Goal: Task Accomplishment & Management: Manage account settings

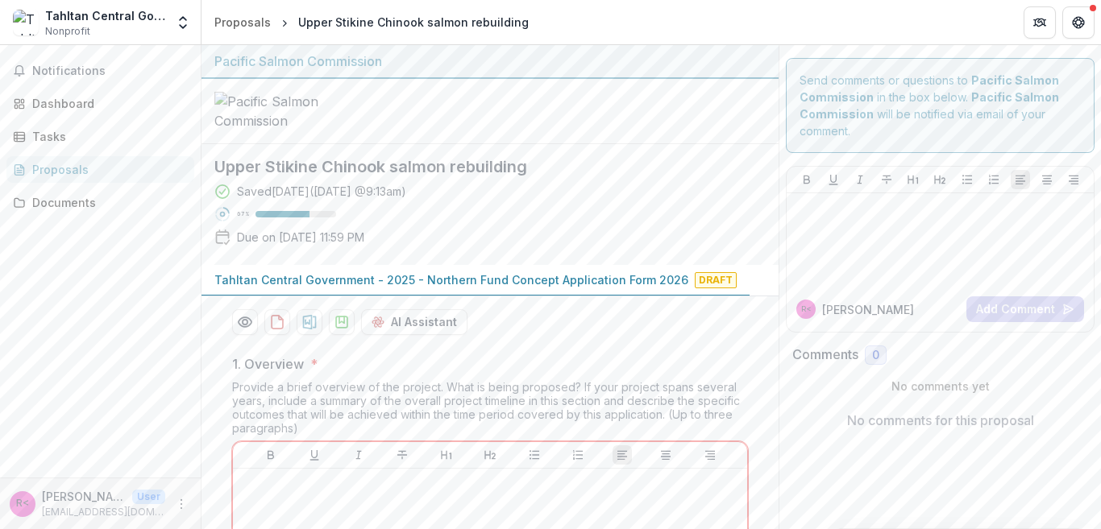
scroll to position [279, 0]
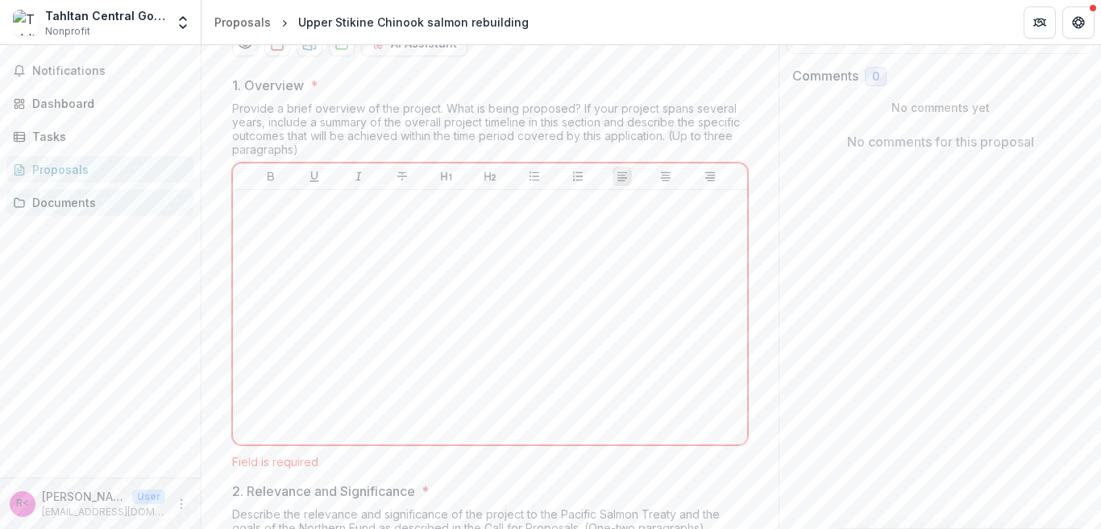
click at [84, 201] on div "Documents" at bounding box center [106, 202] width 149 height 17
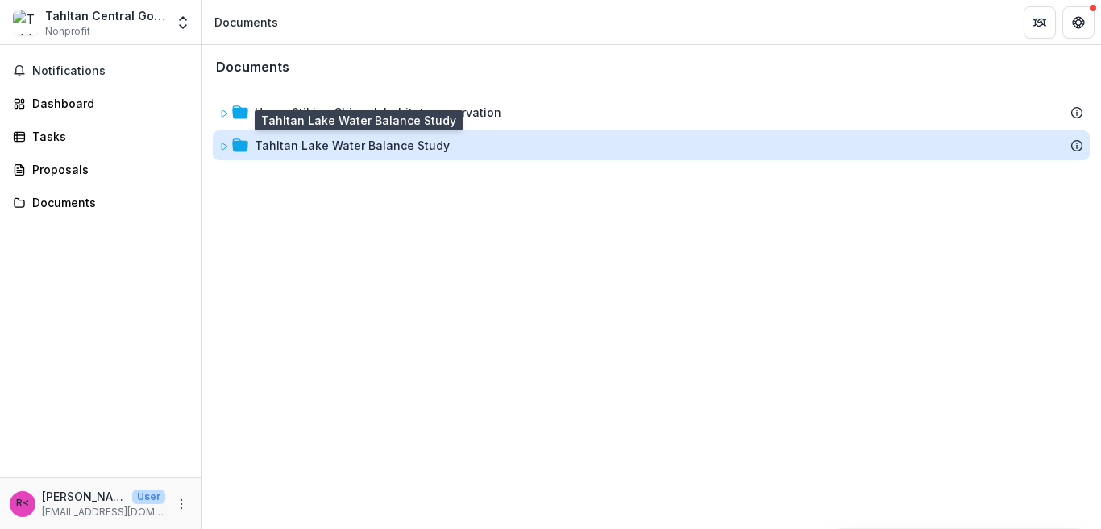
click at [306, 143] on div "Tahltan Lake Water Balance Study" at bounding box center [352, 145] width 195 height 17
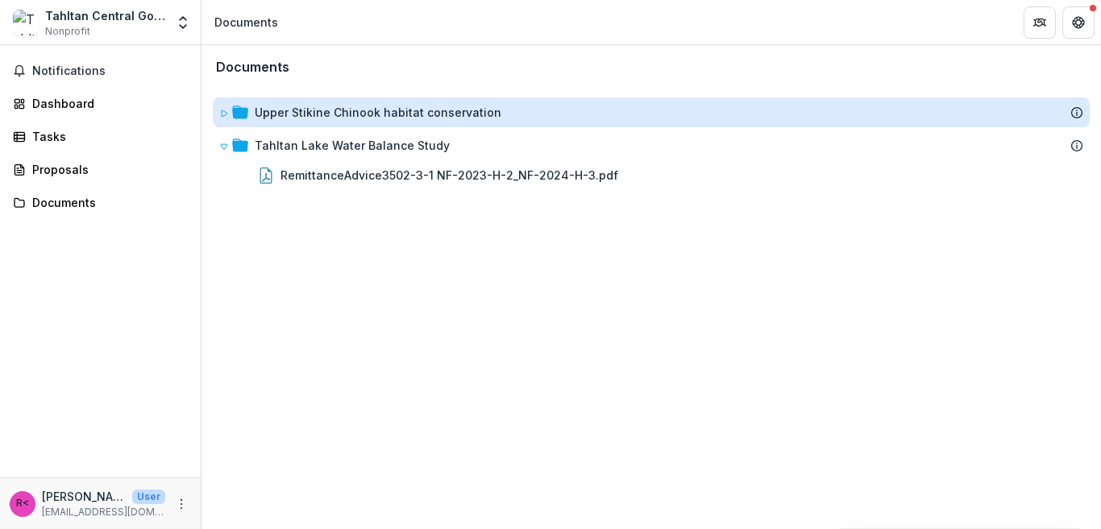
click at [305, 118] on div "Upper Stikine Chinook habitat conservation" at bounding box center [378, 112] width 247 height 17
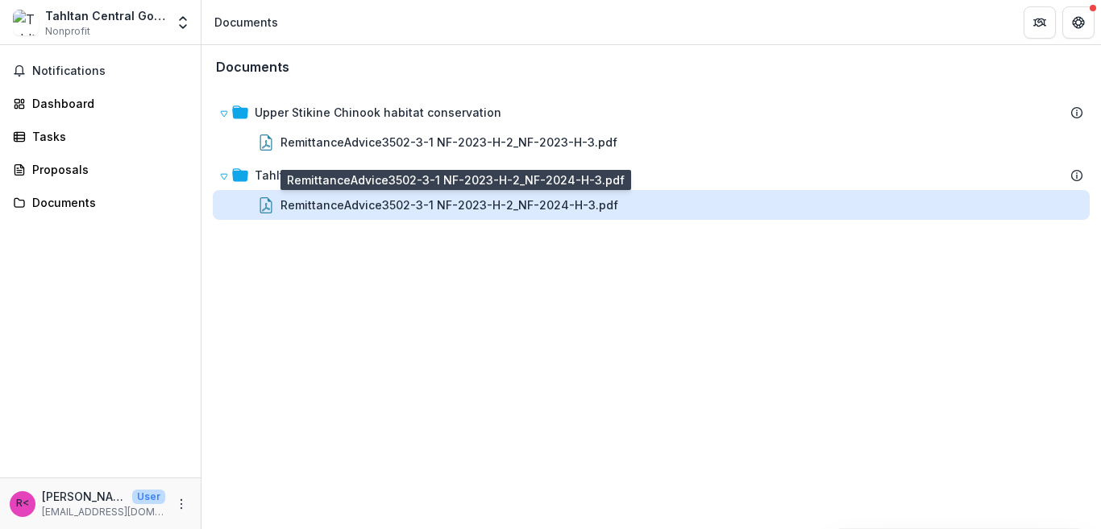
click at [330, 203] on div "RemittanceAdvice3502-3-1 NF-2023-H-2_NF-2024-H-3.pdf" at bounding box center [449, 205] width 338 height 17
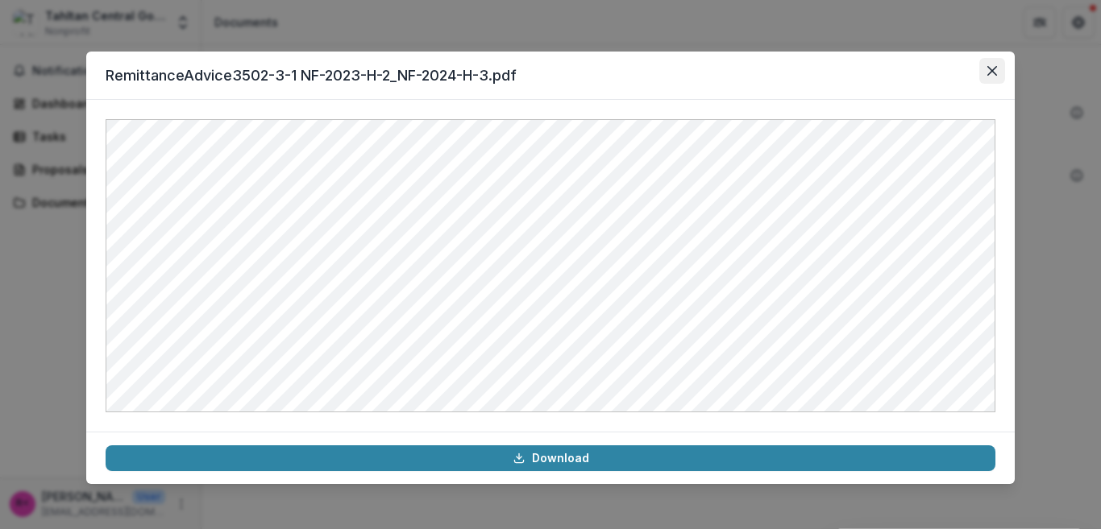
click at [987, 70] on icon "Close" at bounding box center [992, 71] width 10 height 10
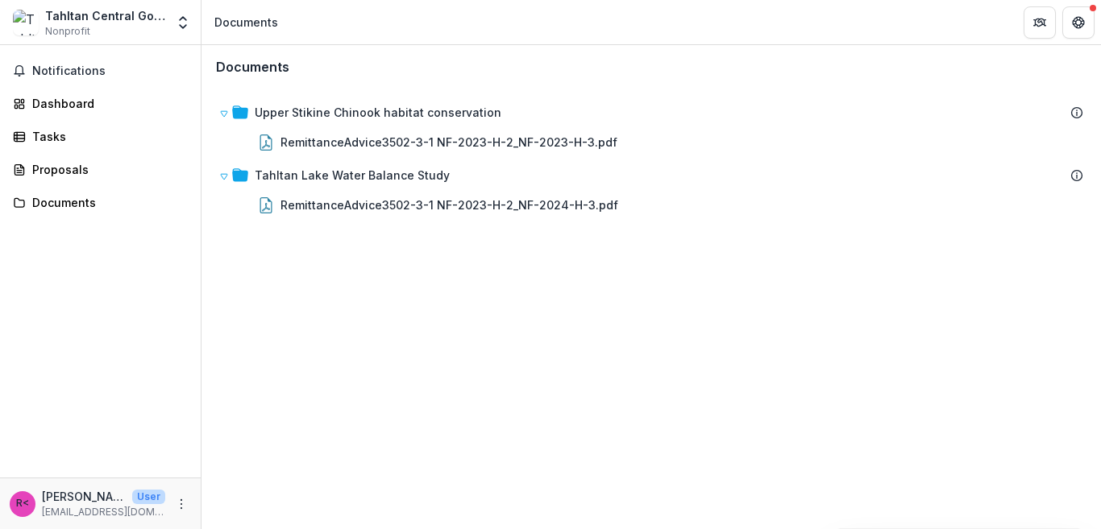
click at [285, 251] on div "Documents Upper Stikine Chinook habitat conservation RemittanceAdvice3502-3-1 N…" at bounding box center [650, 287] width 899 height 484
click at [69, 169] on div "Proposals" at bounding box center [106, 169] width 149 height 17
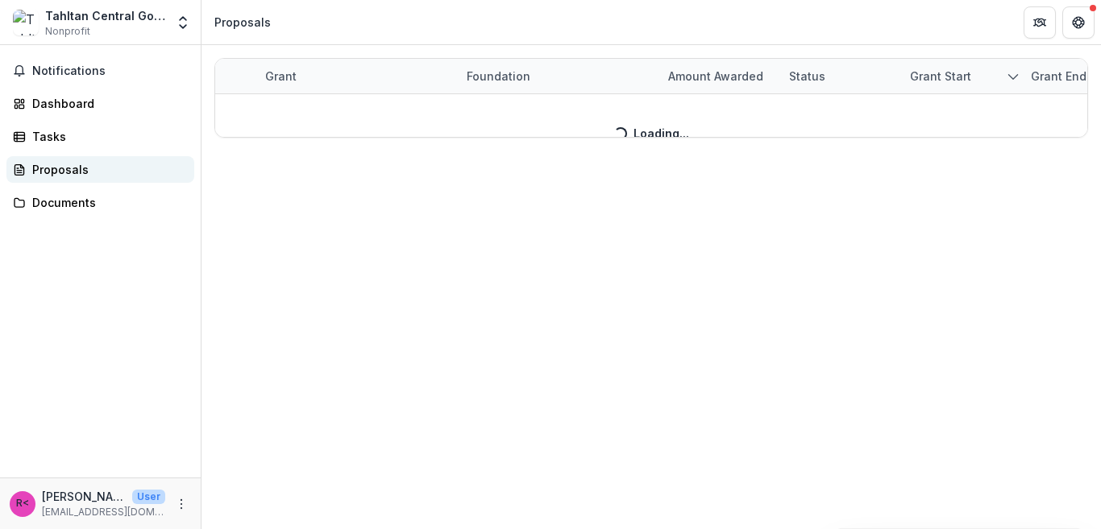
click at [78, 168] on div "Proposals" at bounding box center [106, 169] width 149 height 17
click at [63, 164] on div "Proposals" at bounding box center [106, 169] width 149 height 17
drag, startPoint x: 823, startPoint y: 2, endPoint x: 117, endPoint y: 17, distance: 706.1
click at [117, 17] on div "Tahltan Central Government" at bounding box center [105, 15] width 120 height 17
click at [31, 23] on img at bounding box center [26, 23] width 26 height 26
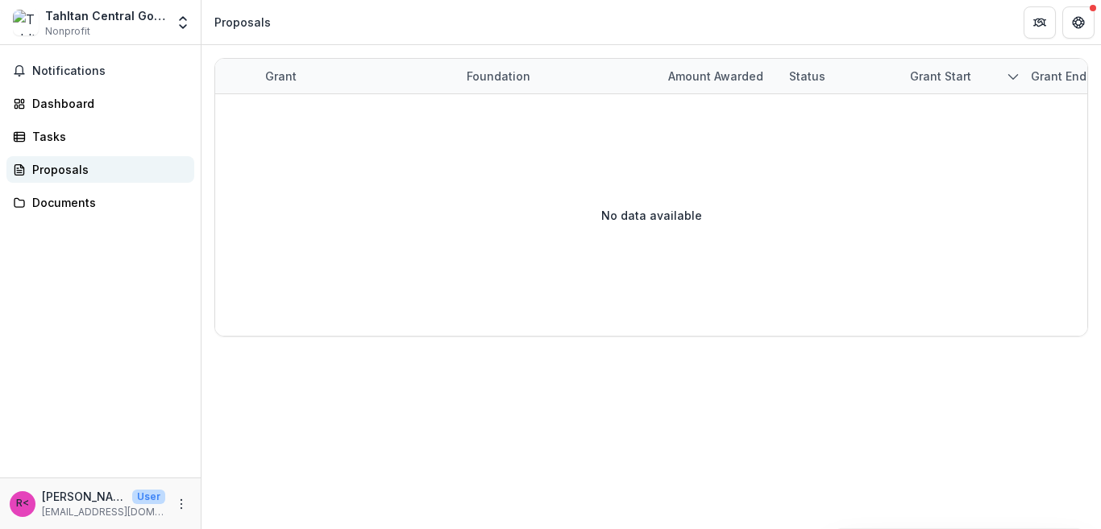
click at [82, 169] on div "Proposals" at bounding box center [106, 169] width 149 height 17
click at [89, 170] on div "Proposals" at bounding box center [106, 169] width 149 height 17
click at [82, 168] on div "Proposals" at bounding box center [106, 169] width 149 height 17
click at [67, 165] on div "Proposals" at bounding box center [106, 169] width 149 height 17
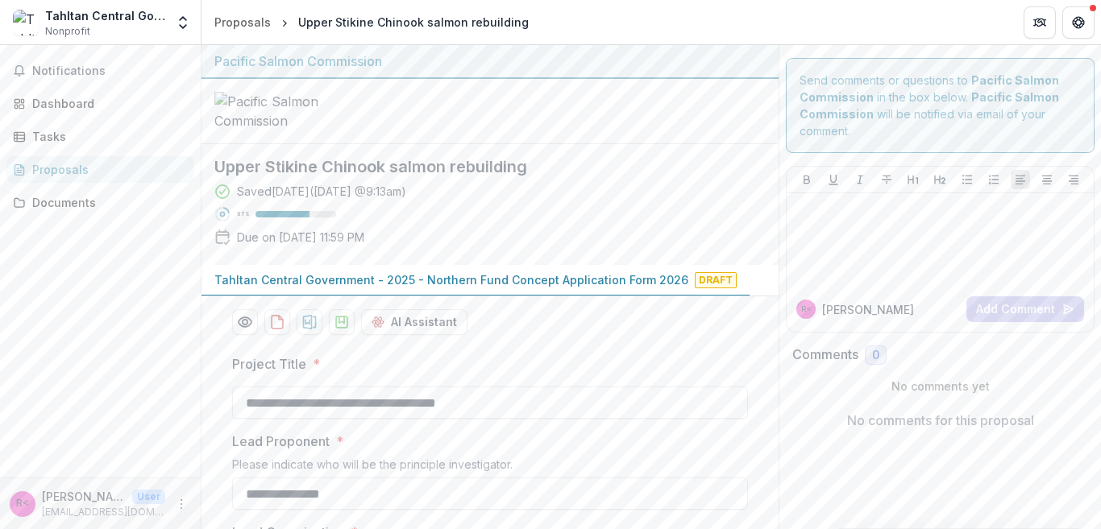
click at [60, 168] on div "Proposals" at bounding box center [106, 169] width 149 height 17
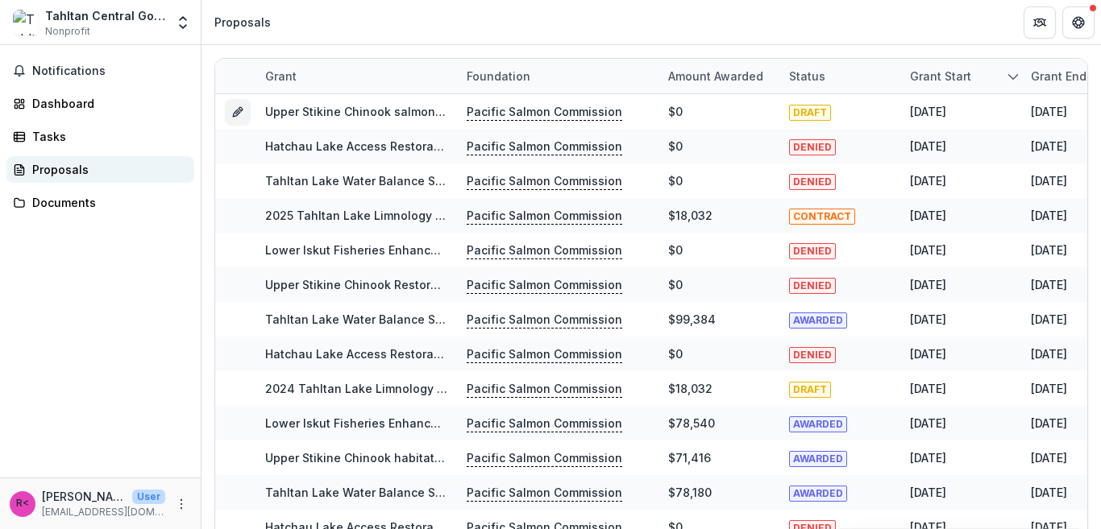
click at [71, 168] on div "Proposals" at bounding box center [106, 169] width 149 height 17
click at [77, 100] on div "Dashboard" at bounding box center [106, 103] width 149 height 17
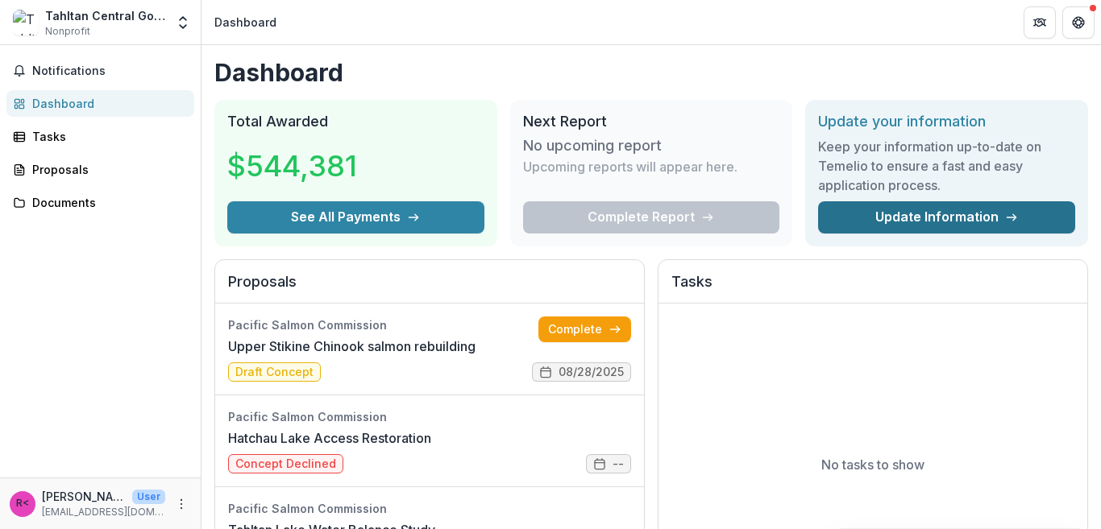
click at [874, 214] on link "Update Information" at bounding box center [946, 217] width 257 height 32
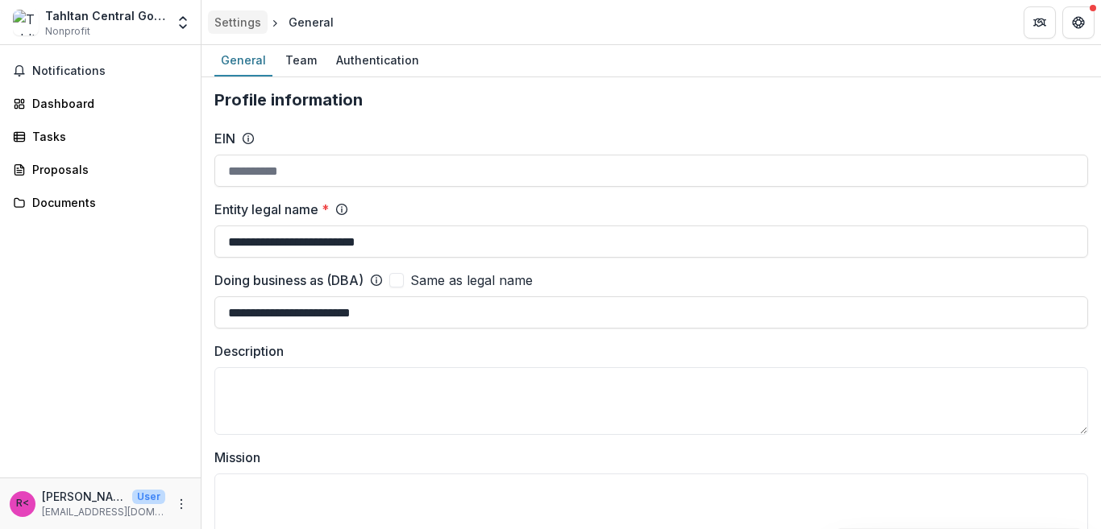
click at [241, 22] on div "Settings" at bounding box center [237, 22] width 47 height 17
click at [66, 174] on div "Proposals" at bounding box center [106, 169] width 149 height 17
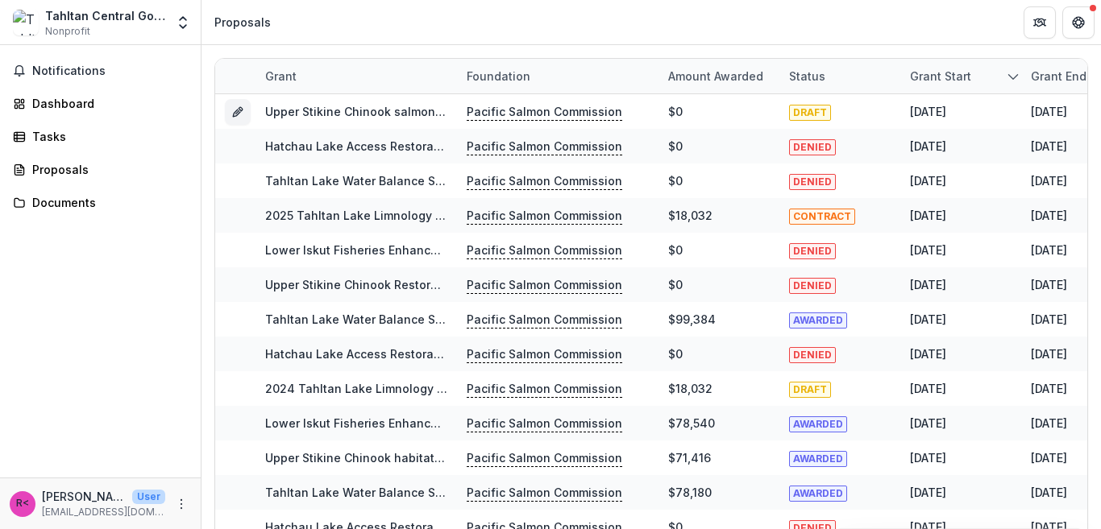
click at [109, 15] on div "Tahltan Central Government" at bounding box center [105, 15] width 120 height 17
click at [26, 20] on img at bounding box center [26, 23] width 26 height 26
click at [181, 21] on icon "Open entity switcher" at bounding box center [183, 23] width 16 height 16
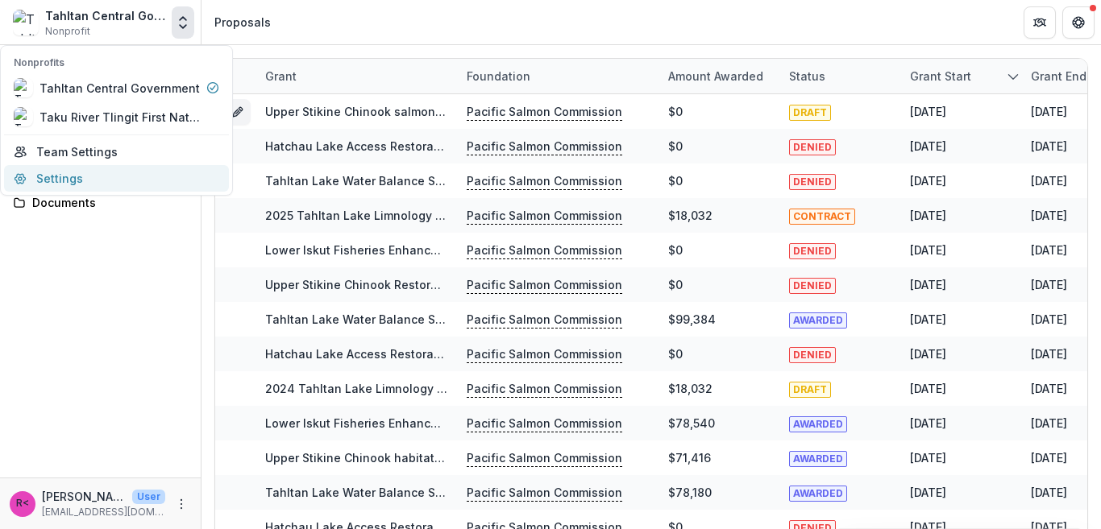
click at [70, 179] on link "Settings" at bounding box center [116, 178] width 225 height 27
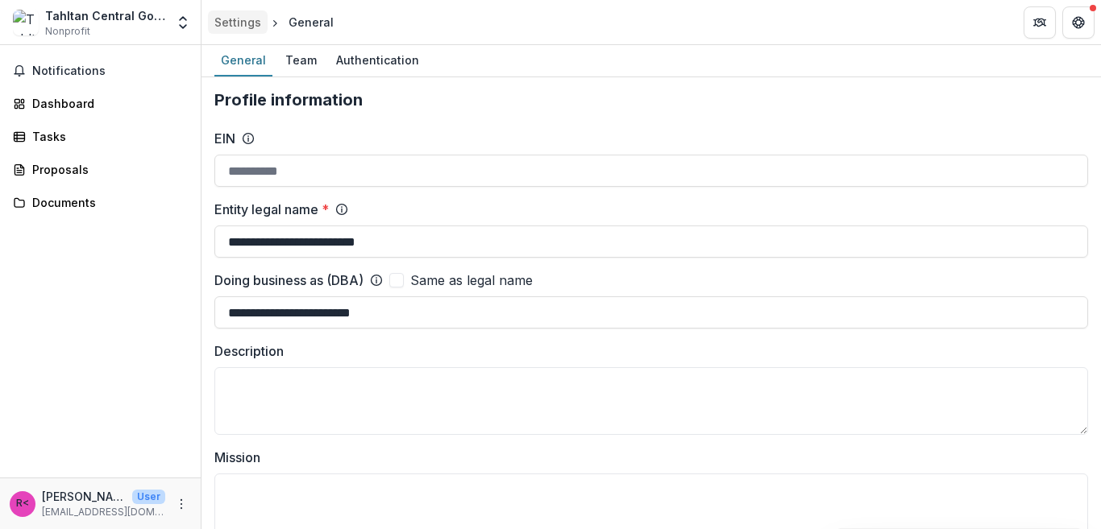
click at [250, 21] on div "Settings" at bounding box center [237, 22] width 47 height 17
click at [25, 25] on img at bounding box center [26, 23] width 26 height 26
click at [179, 15] on icon "Open entity switcher" at bounding box center [183, 23] width 16 height 16
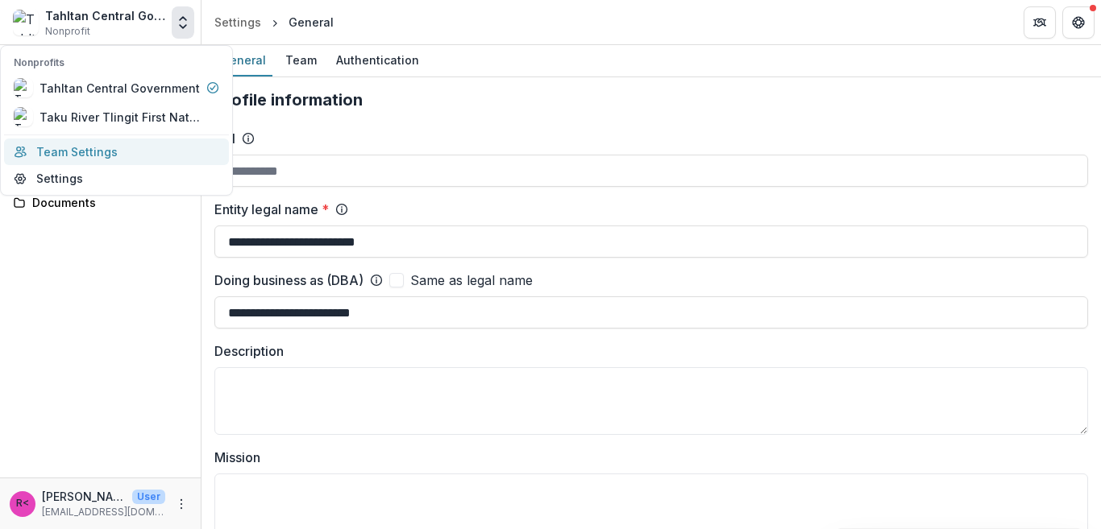
click at [102, 154] on link "Team Settings" at bounding box center [116, 152] width 225 height 27
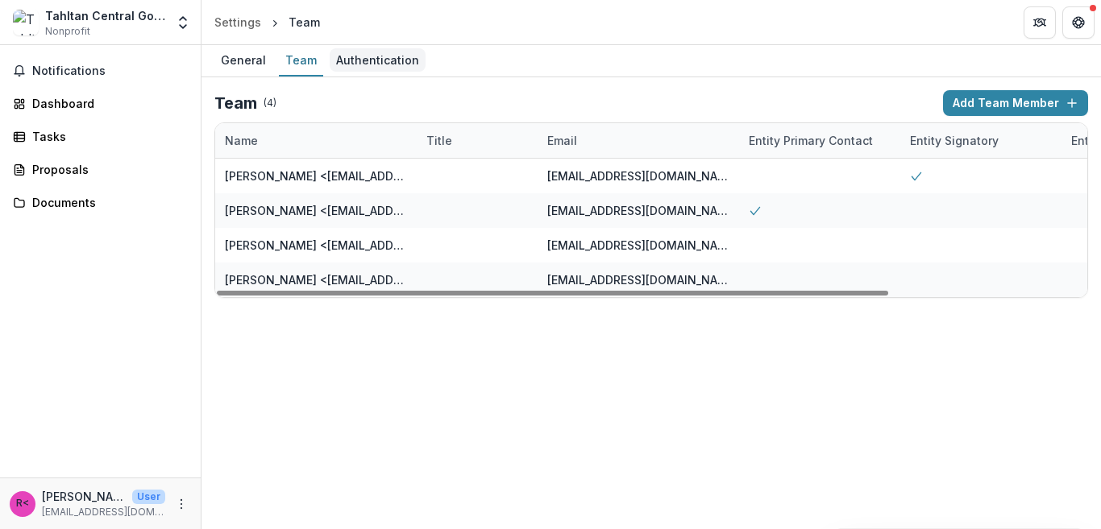
click at [365, 60] on div "Authentication" at bounding box center [378, 59] width 96 height 23
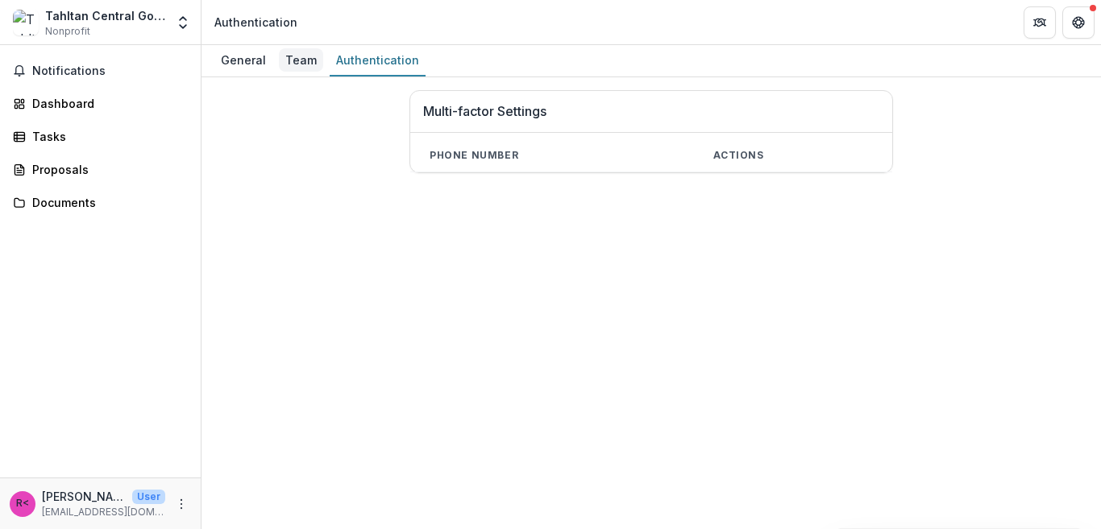
click at [293, 63] on div "Team" at bounding box center [301, 59] width 44 height 23
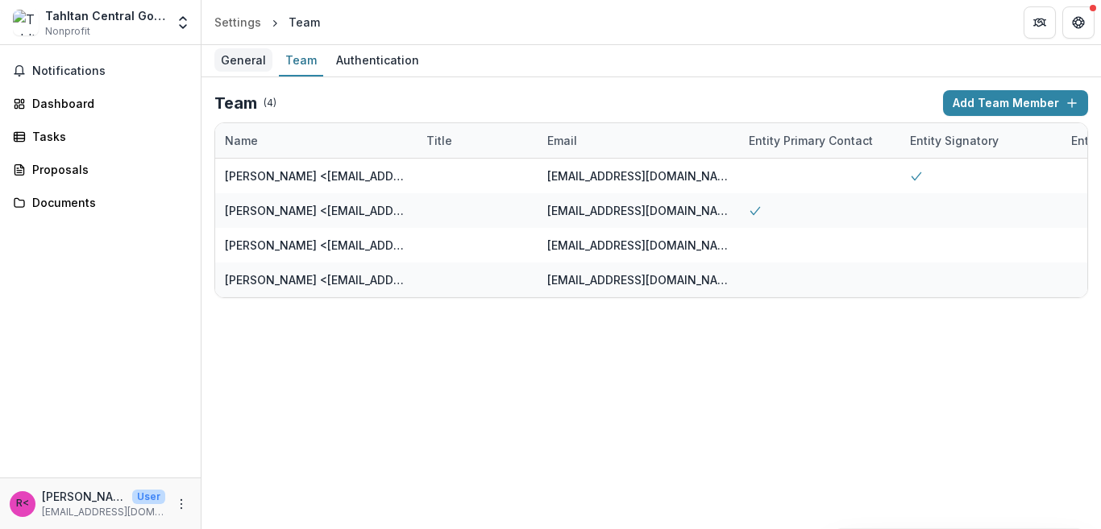
click at [247, 60] on div "General" at bounding box center [243, 59] width 58 height 23
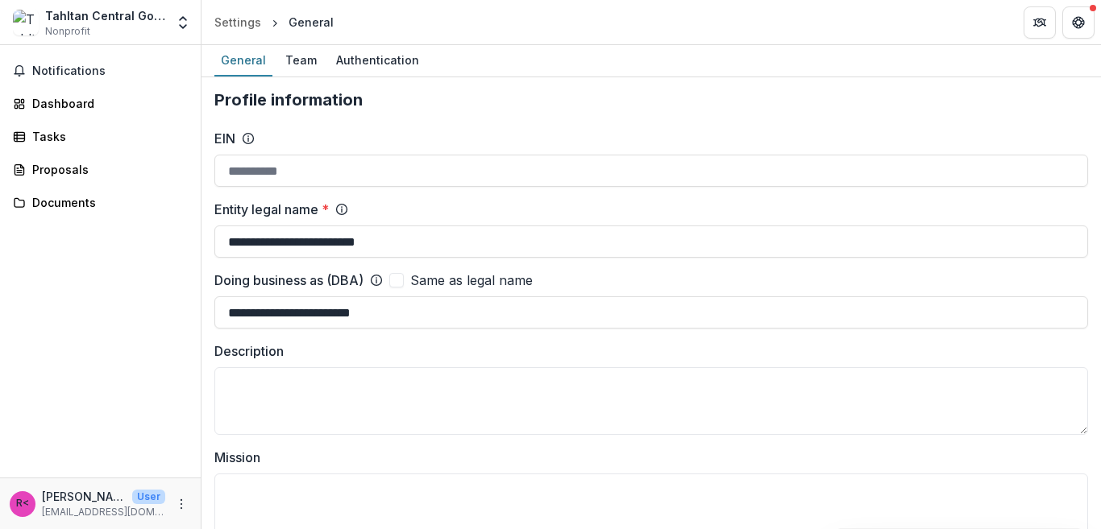
drag, startPoint x: 399, startPoint y: 318, endPoint x: 204, endPoint y: 319, distance: 195.0
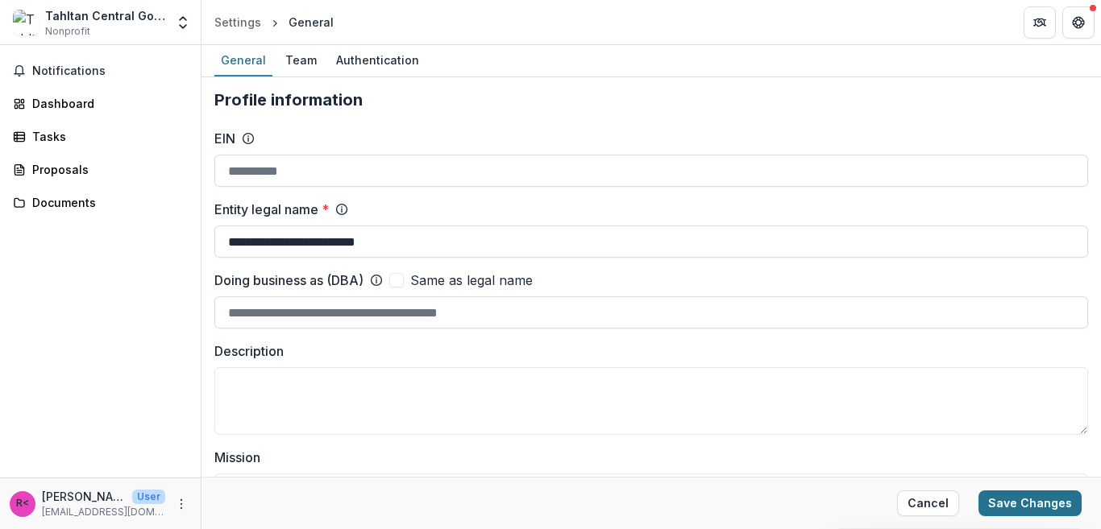
click at [994, 500] on button "Save Changes" at bounding box center [1029, 504] width 103 height 26
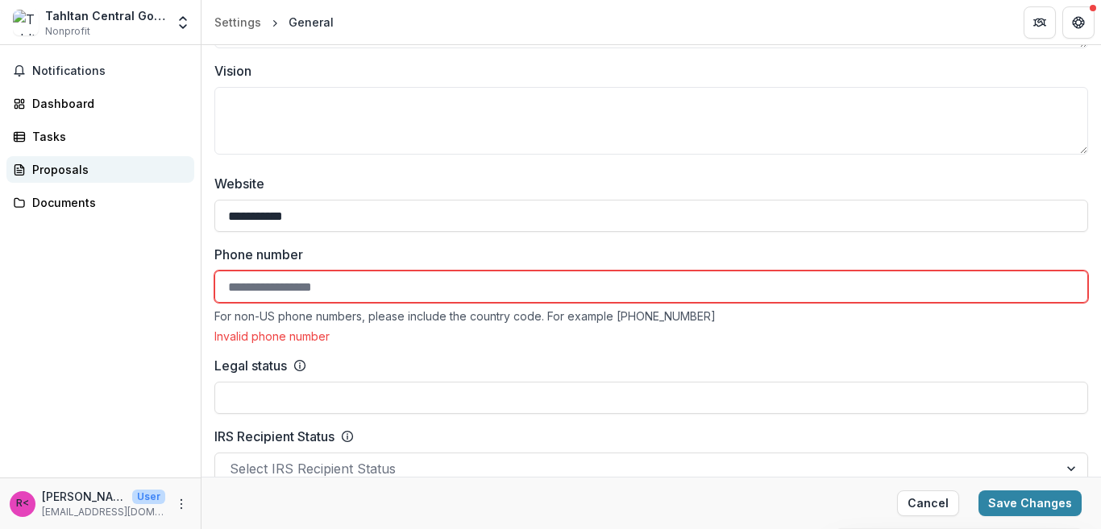
click at [63, 172] on div "Proposals" at bounding box center [106, 169] width 149 height 17
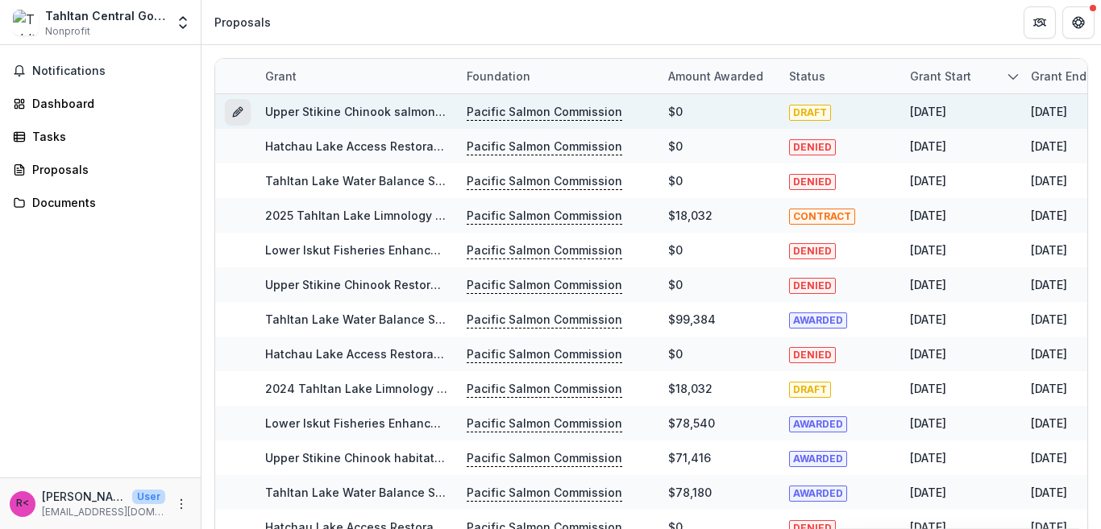
click at [231, 110] on icon "Grant 25ae82b3-8978-4fcd-9901-48115f5dedcb" at bounding box center [237, 112] width 13 height 13
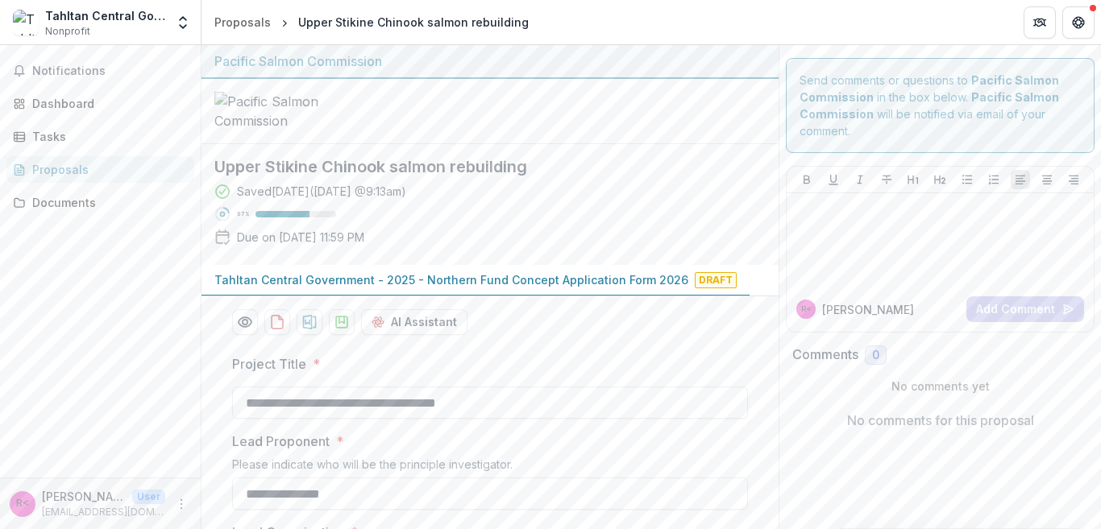
click at [72, 166] on div "Proposals" at bounding box center [106, 169] width 149 height 17
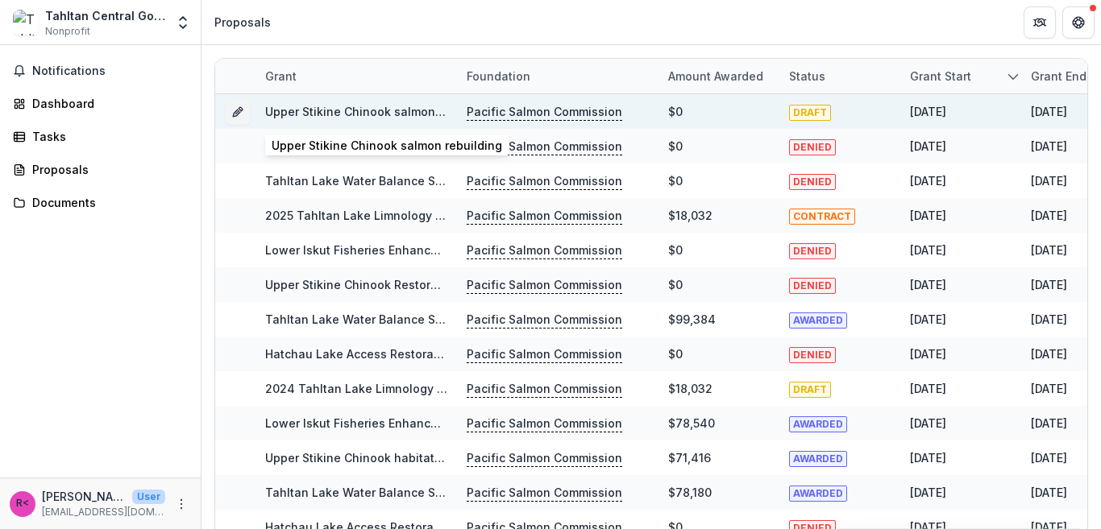
drag, startPoint x: 360, startPoint y: 111, endPoint x: 344, endPoint y: 114, distance: 16.3
click at [344, 114] on link "Upper Stikine Chinook salmon rebuilding" at bounding box center [380, 112] width 230 height 14
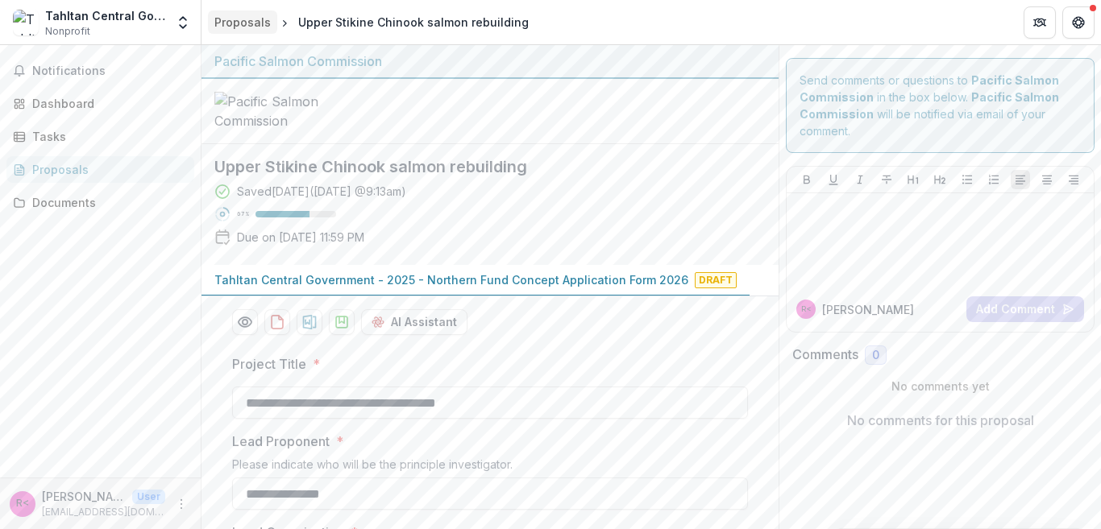
click at [251, 21] on div "Proposals" at bounding box center [242, 22] width 56 height 17
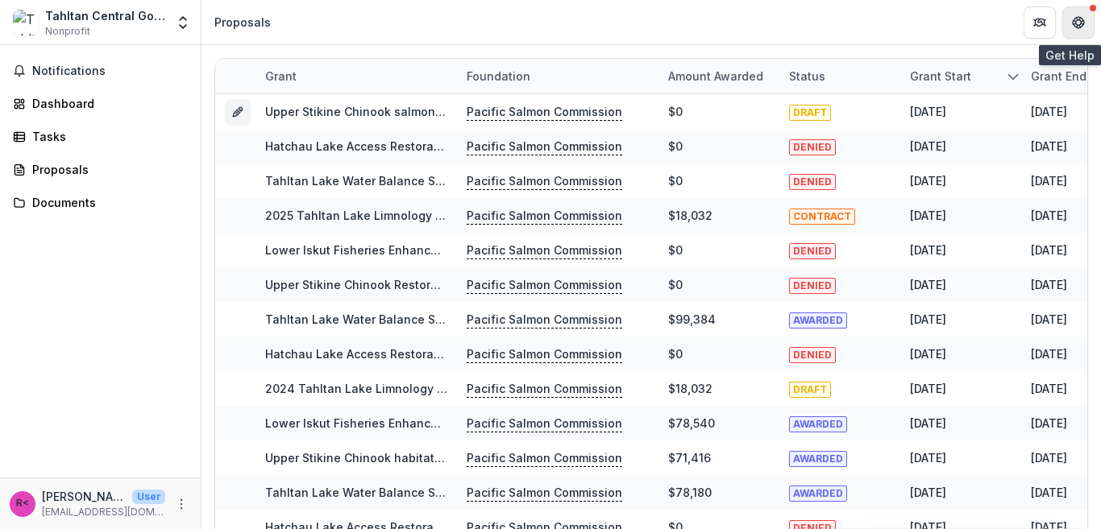
click at [1073, 20] on icon "Get Help" at bounding box center [1074, 22] width 3 height 4
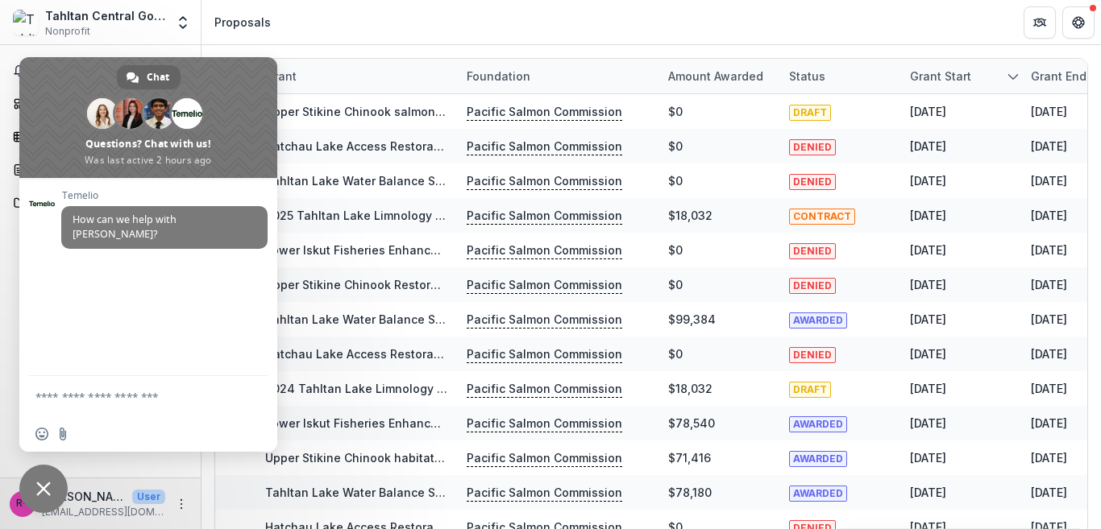
click at [356, 21] on header "Proposals" at bounding box center [650, 22] width 899 height 44
click at [284, 18] on header "Proposals" at bounding box center [650, 22] width 899 height 44
click at [268, 18] on div "Proposals" at bounding box center [242, 22] width 56 height 17
click at [269, 22] on div "Proposals" at bounding box center [242, 21] width 69 height 23
click at [307, 30] on header "Proposals" at bounding box center [650, 22] width 899 height 44
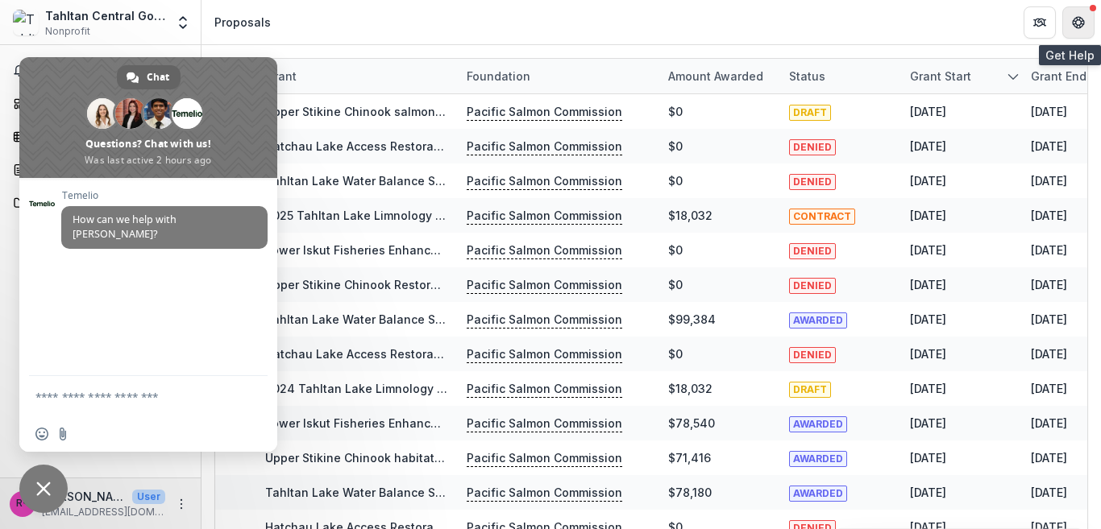
click at [1077, 16] on icon "Get Help" at bounding box center [1078, 22] width 13 height 13
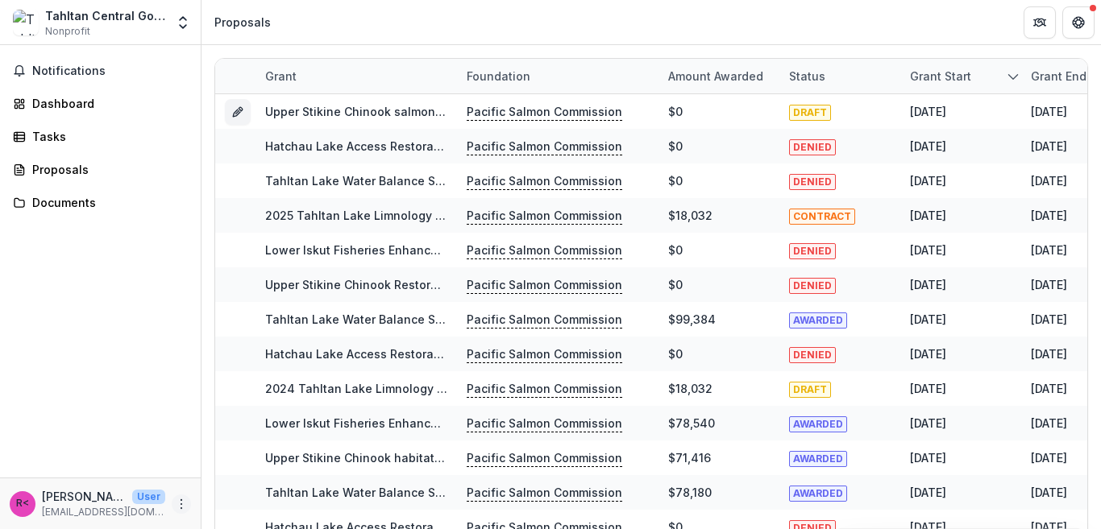
click at [180, 505] on icon "More" at bounding box center [181, 504] width 13 height 13
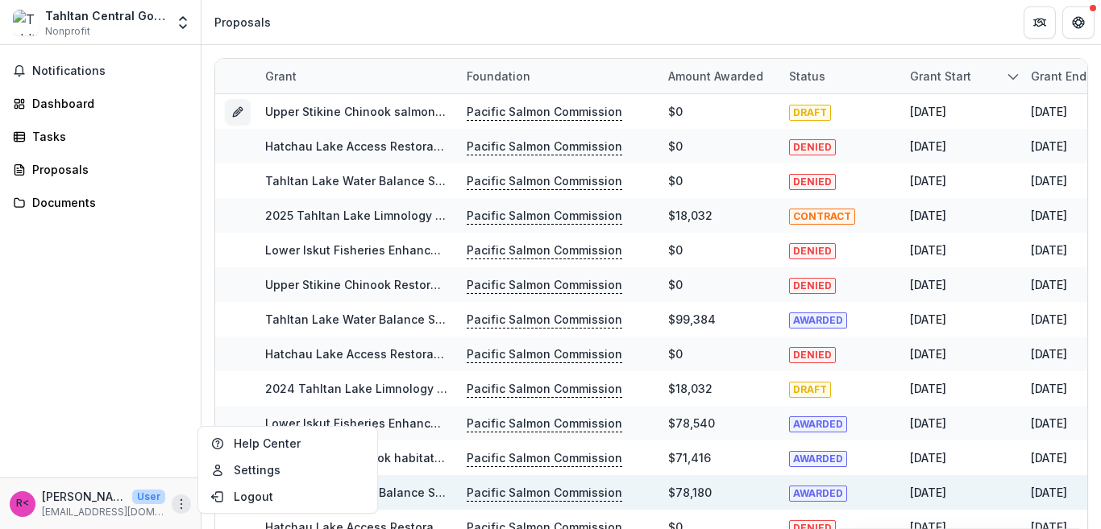
drag, startPoint x: 1071, startPoint y: 1, endPoint x: 70, endPoint y: 378, distance: 1069.6
click at [70, 378] on div "Notifications Dashboard Tasks Proposals Documents" at bounding box center [100, 261] width 201 height 433
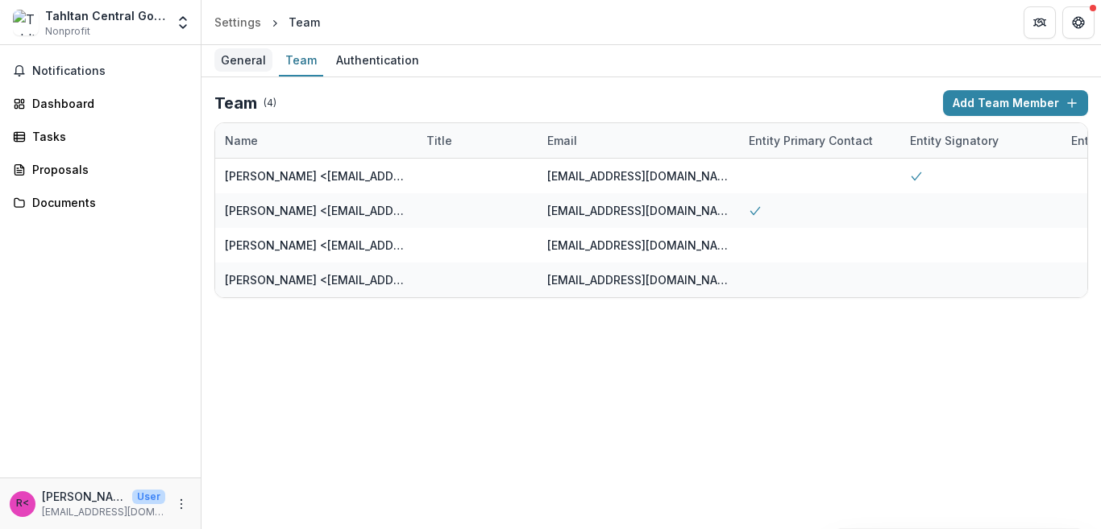
click at [250, 64] on div "General" at bounding box center [243, 59] width 58 height 23
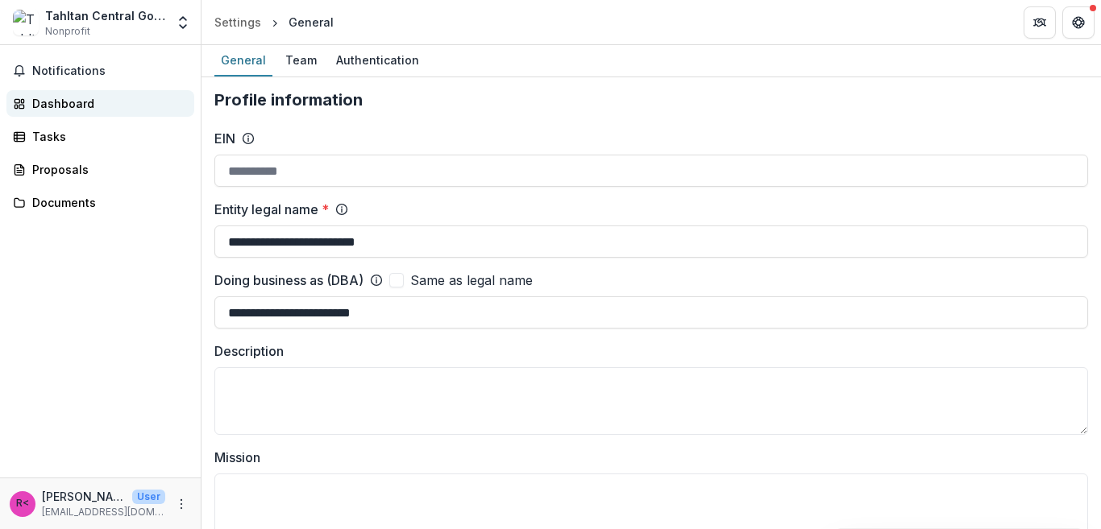
click at [78, 106] on div "Dashboard" at bounding box center [106, 103] width 149 height 17
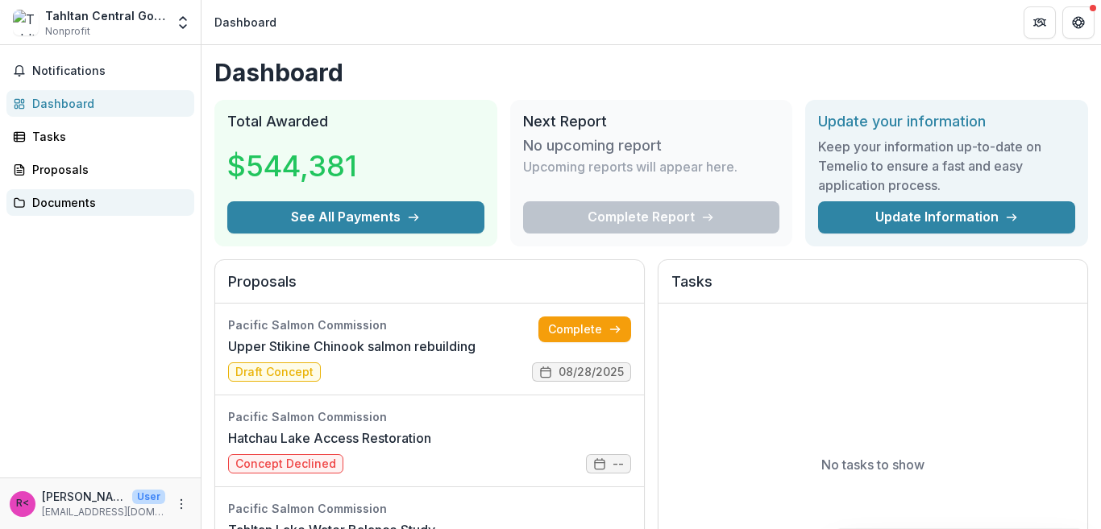
click at [81, 197] on div "Documents" at bounding box center [106, 202] width 149 height 17
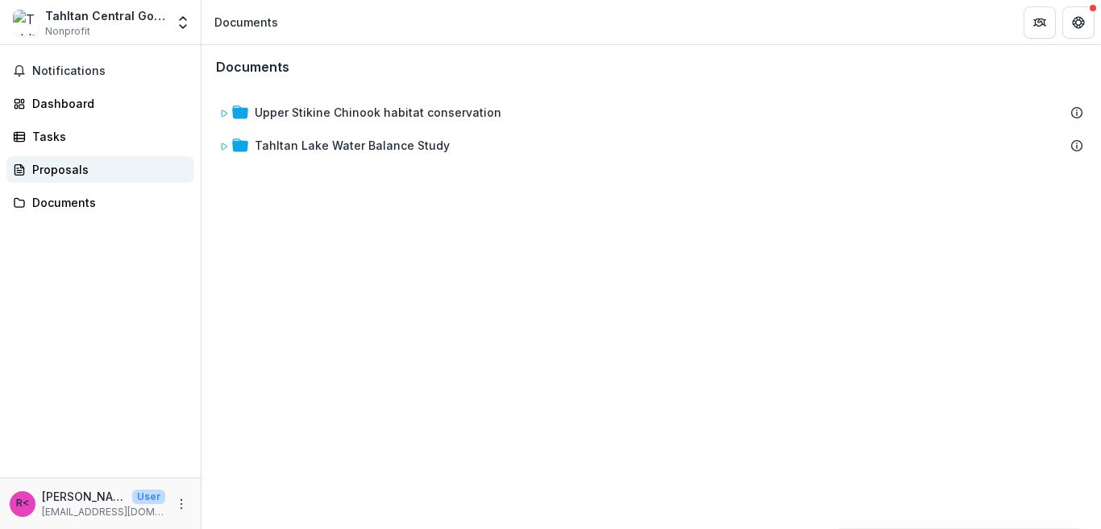
click at [66, 170] on div "Proposals" at bounding box center [106, 169] width 149 height 17
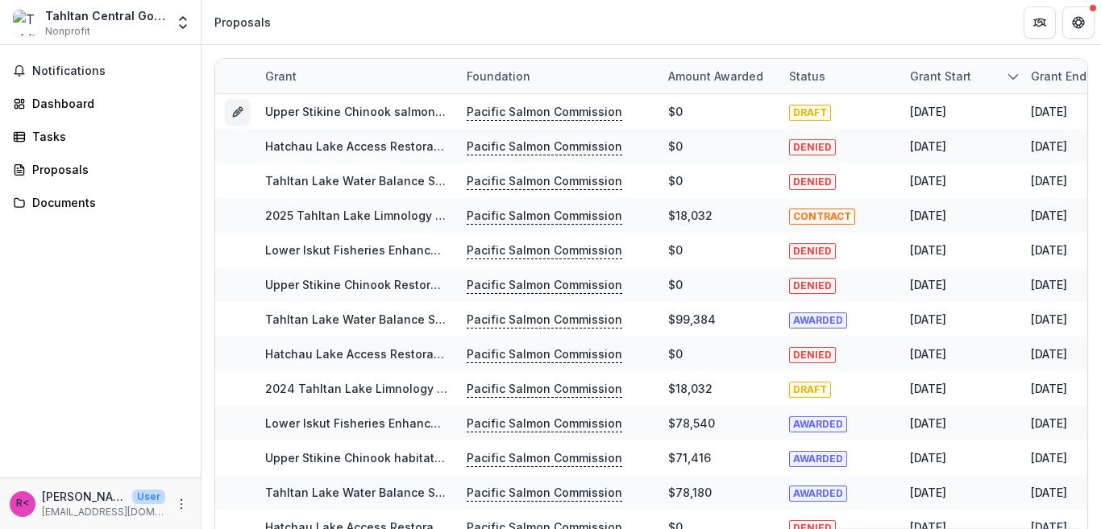
click at [1008, 76] on icon "sorted descending" at bounding box center [1013, 76] width 13 height 13
click at [77, 106] on div "Dashboard" at bounding box center [106, 103] width 149 height 17
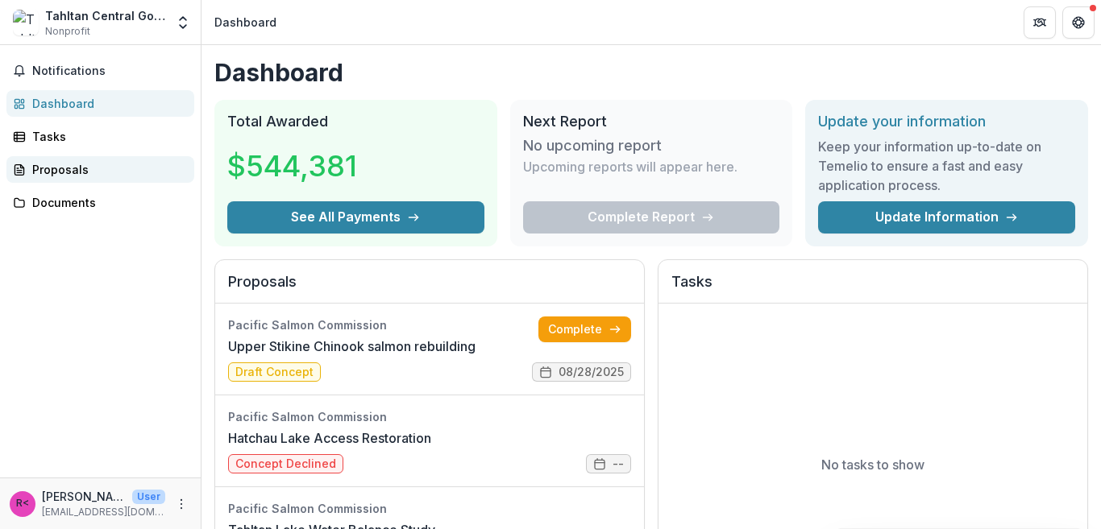
click at [57, 168] on div "Proposals" at bounding box center [106, 169] width 149 height 17
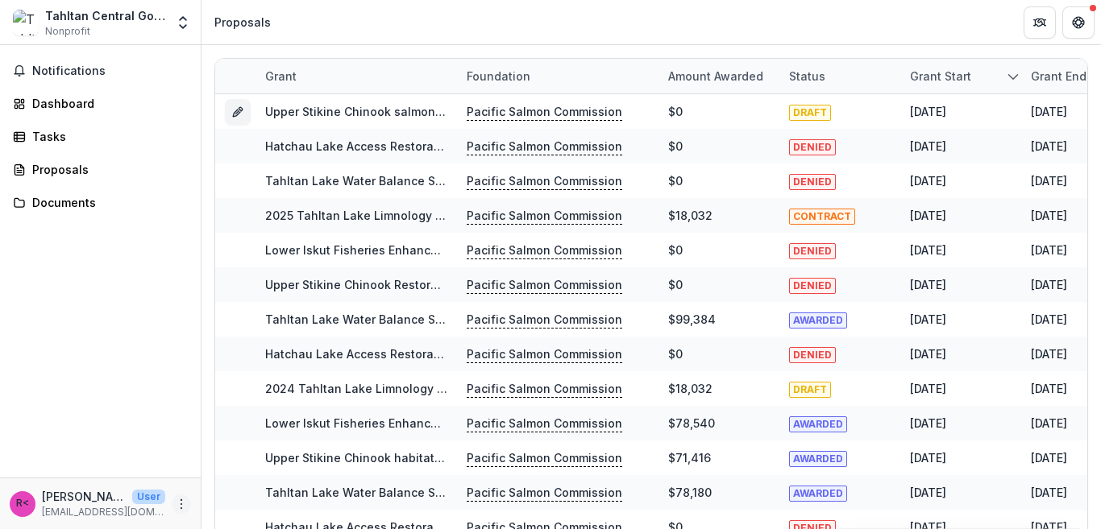
click at [180, 507] on icon "More" at bounding box center [181, 504] width 13 height 13
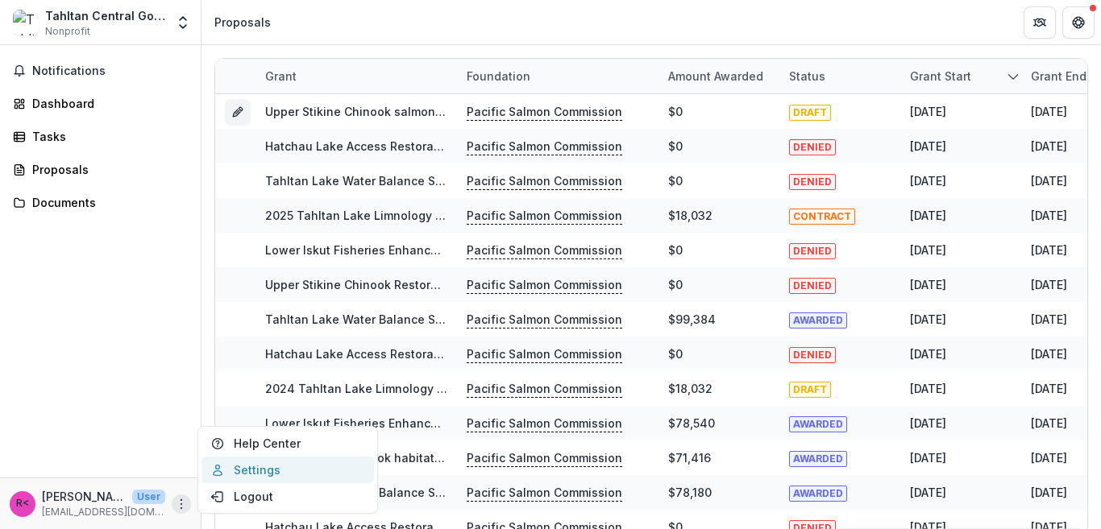
click at [271, 464] on link "Settings" at bounding box center [287, 470] width 172 height 27
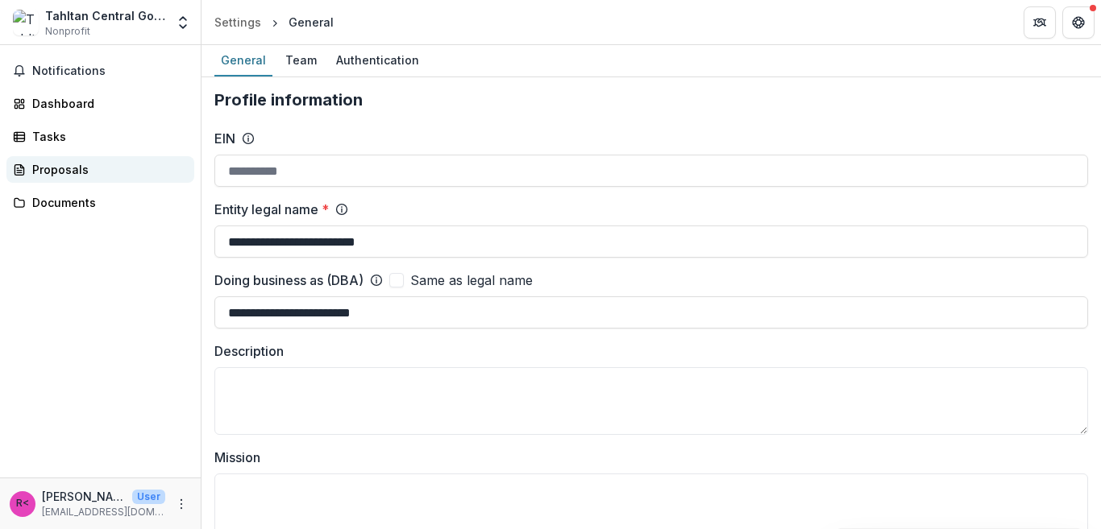
click at [73, 172] on div "Proposals" at bounding box center [106, 169] width 149 height 17
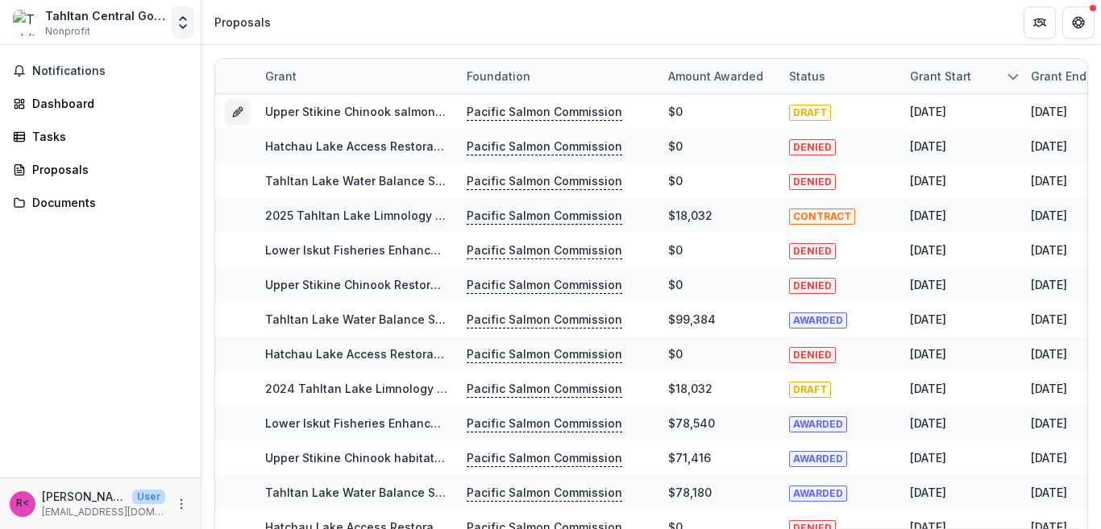
click at [182, 23] on icon "Open entity switcher" at bounding box center [183, 23] width 16 height 16
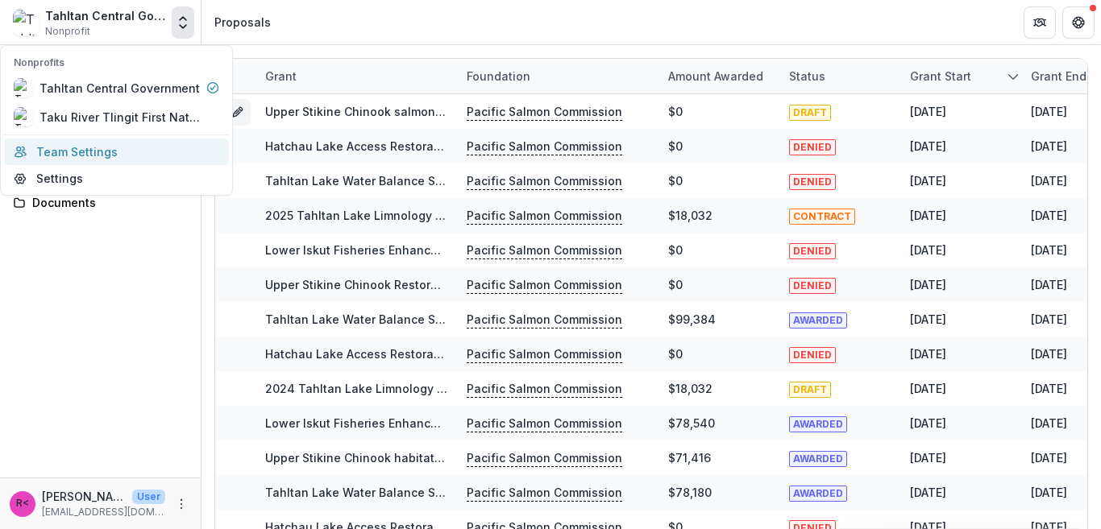
click at [89, 154] on link "Team Settings" at bounding box center [116, 152] width 225 height 27
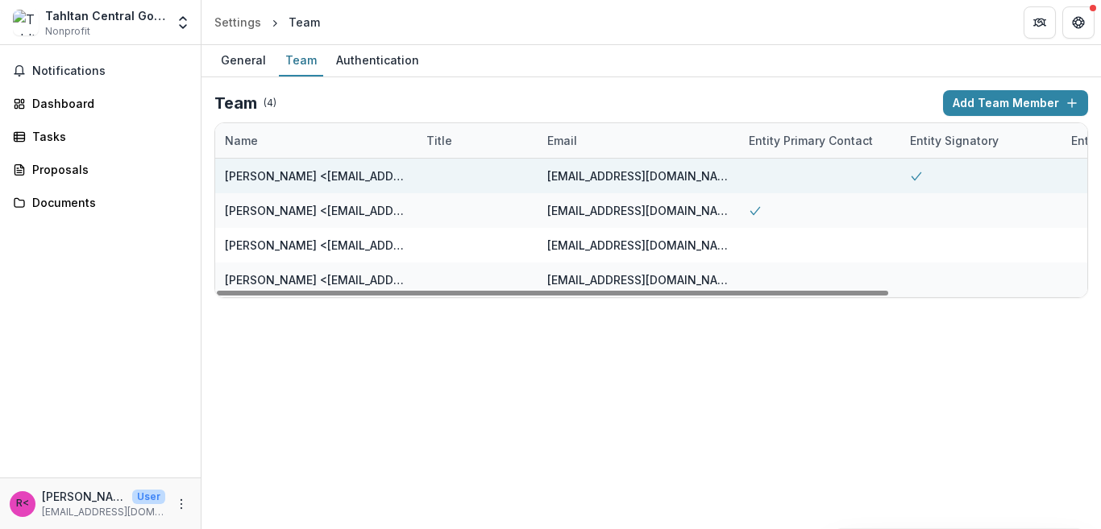
click at [771, 173] on div at bounding box center [819, 176] width 161 height 35
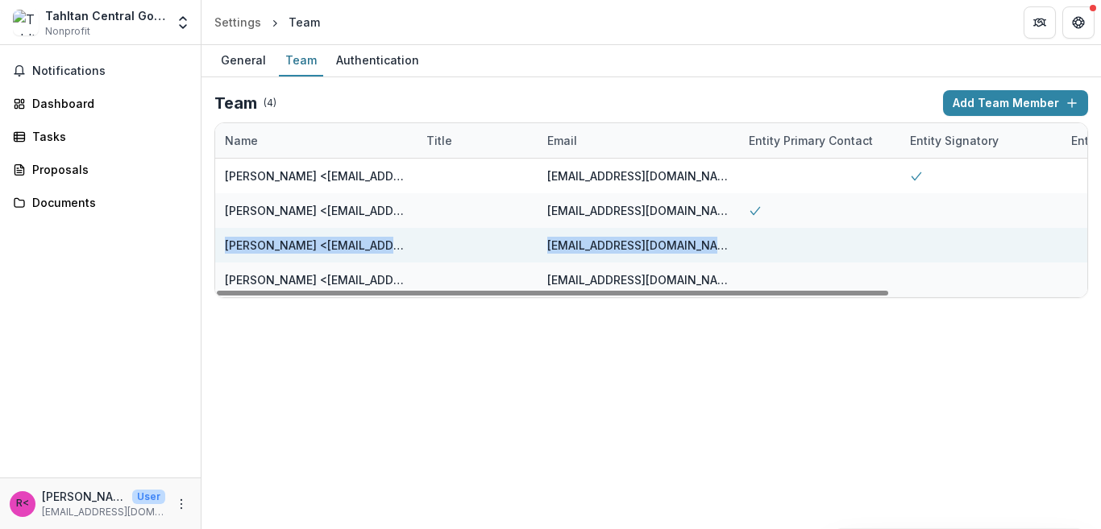
drag, startPoint x: 755, startPoint y: 212, endPoint x: 755, endPoint y: 242, distance: 29.8
click at [755, 242] on div "[PERSON_NAME] <[EMAIL_ADDRESS][DOMAIN_NAME]> [EMAIL_ADDRESS][DOMAIN_NAME] Edit …" at bounding box center [779, 228] width 1128 height 139
click at [755, 242] on div at bounding box center [819, 245] width 161 height 35
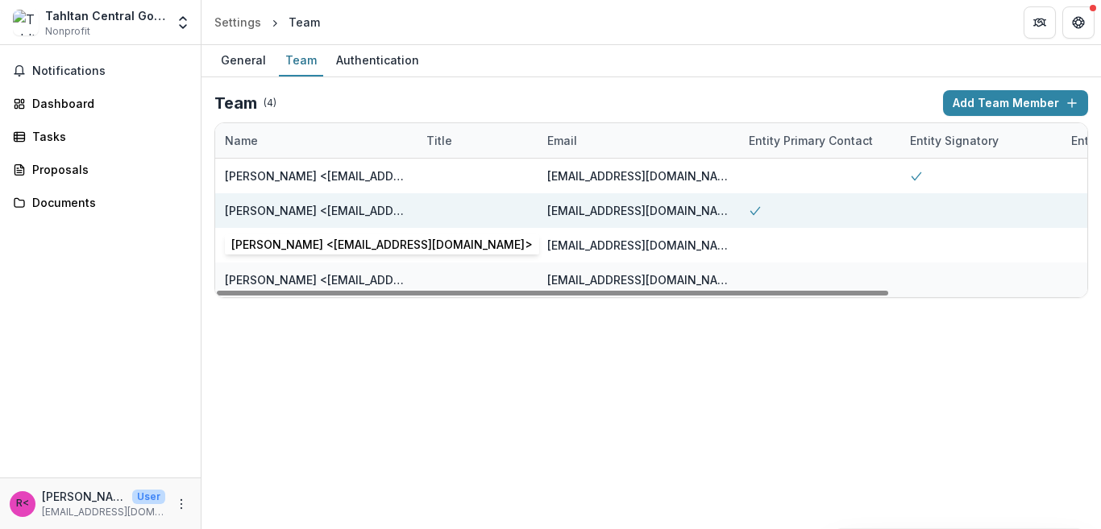
click at [289, 210] on div "[PERSON_NAME] <[EMAIL_ADDRESS][DOMAIN_NAME]>" at bounding box center [316, 210] width 182 height 17
click at [286, 211] on div "[PERSON_NAME] <[EMAIL_ADDRESS][DOMAIN_NAME]>" at bounding box center [316, 210] width 182 height 17
click at [755, 212] on polyline at bounding box center [754, 210] width 9 height 7
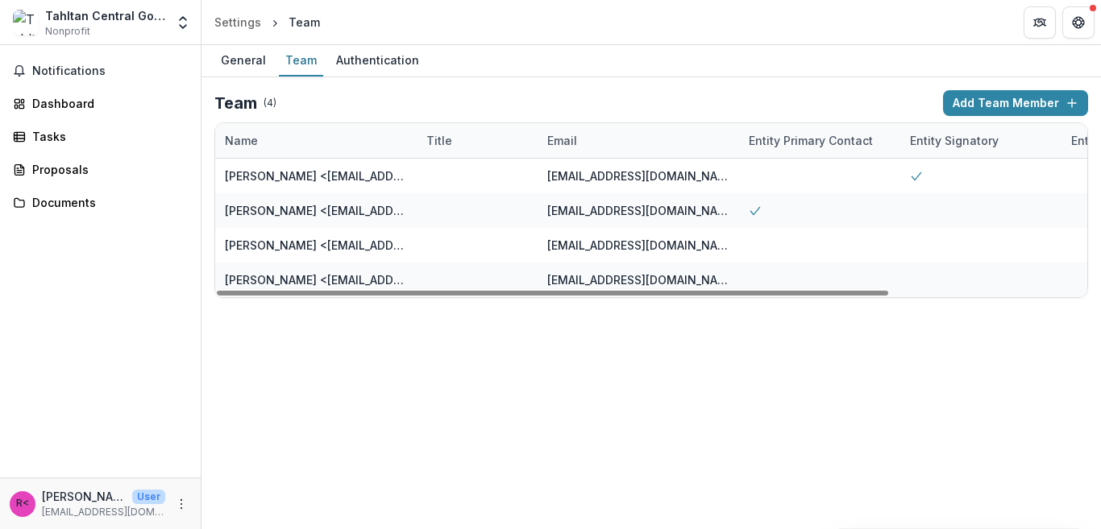
click at [961, 394] on div "General Team Authentication Team ( 4 ) Add Team Member Name Title Email Entity …" at bounding box center [650, 287] width 899 height 484
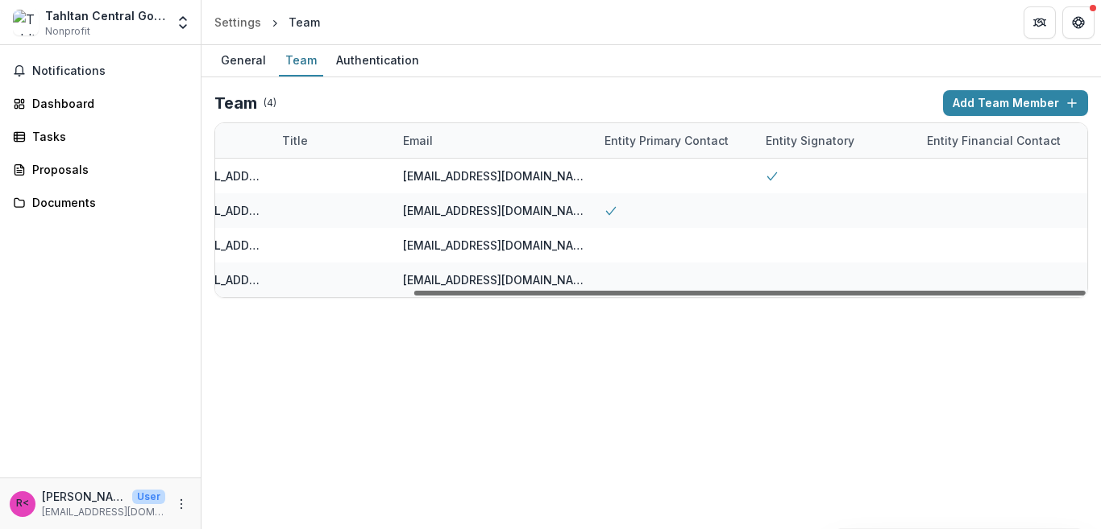
scroll to position [0, 256]
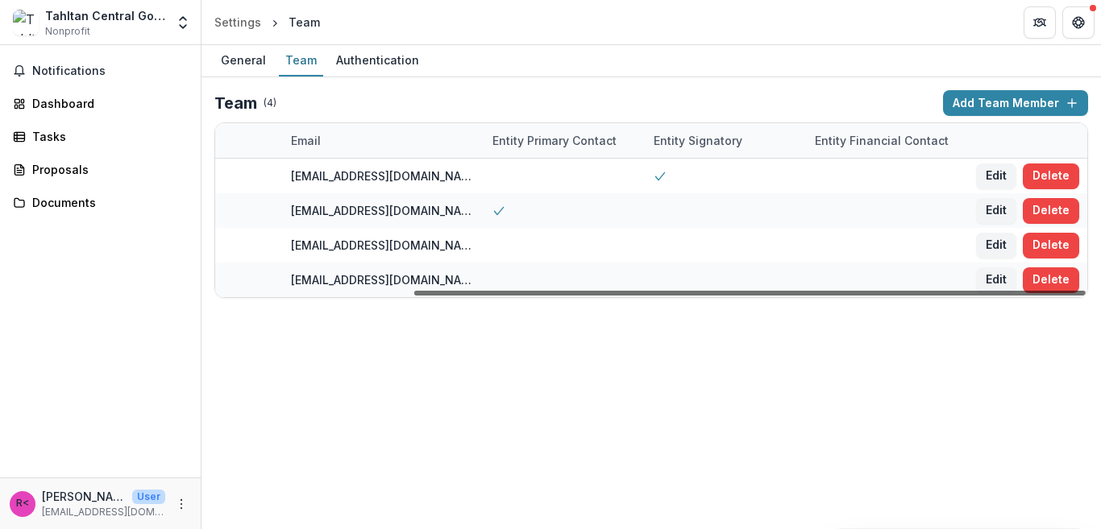
drag, startPoint x: 794, startPoint y: 290, endPoint x: 1059, endPoint y: 292, distance: 265.1
click at [1059, 292] on div at bounding box center [749, 293] width 671 height 5
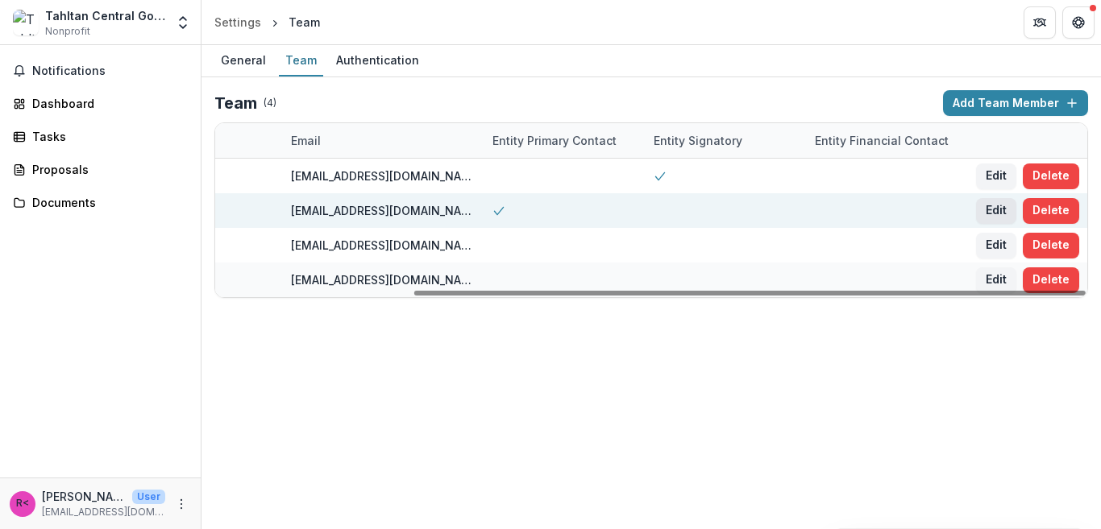
click at [989, 212] on button "Edit" at bounding box center [996, 211] width 40 height 26
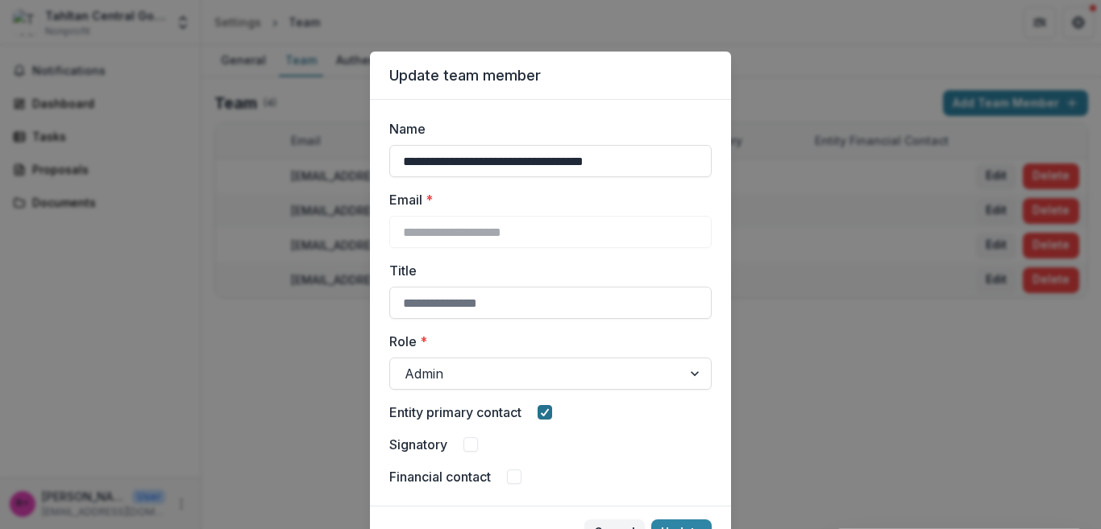
click at [541, 413] on icon at bounding box center [545, 413] width 10 height 8
click at [689, 374] on div at bounding box center [696, 374] width 29 height 31
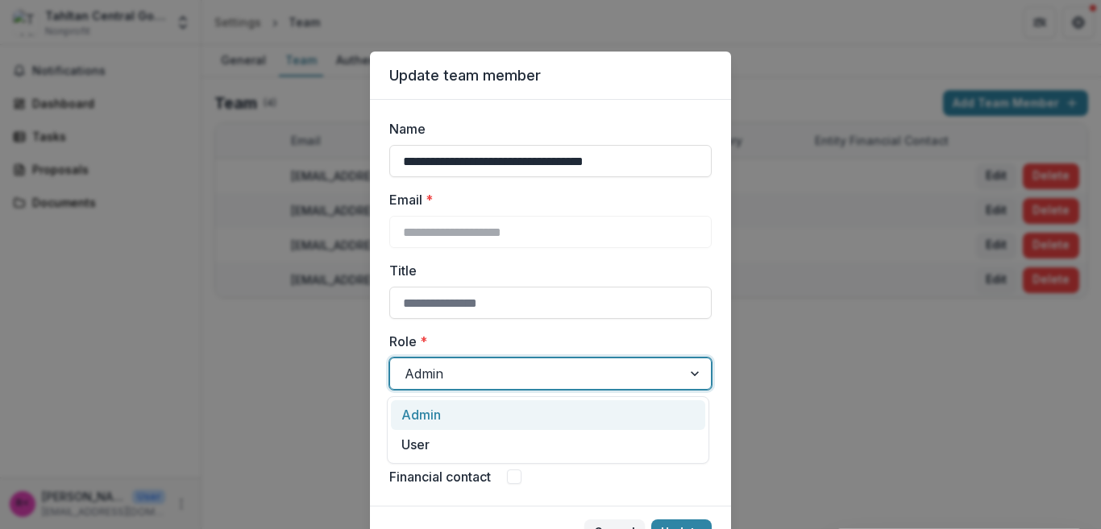
click at [846, 378] on div "**********" at bounding box center [550, 264] width 1101 height 529
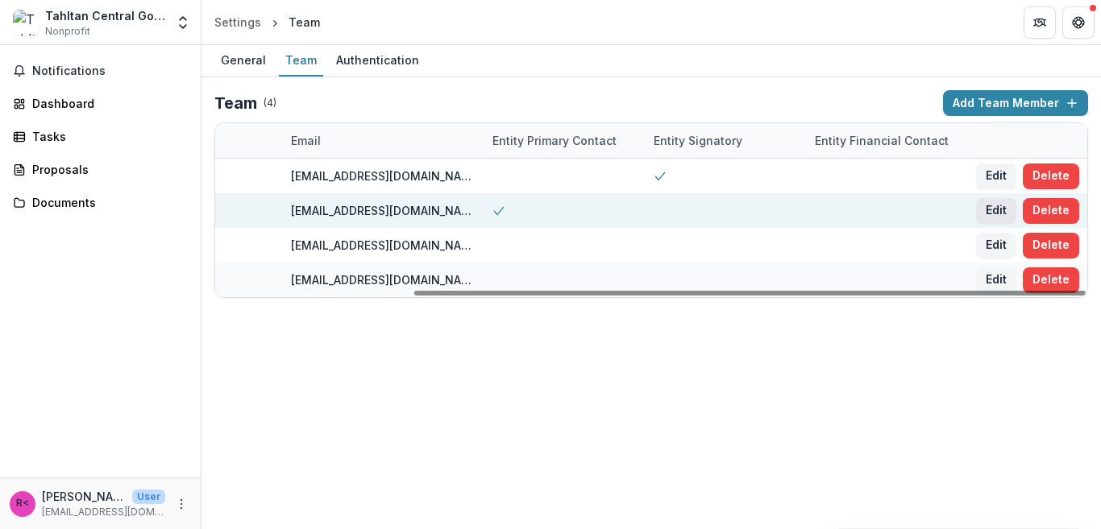
click at [991, 211] on button "Edit" at bounding box center [996, 211] width 40 height 26
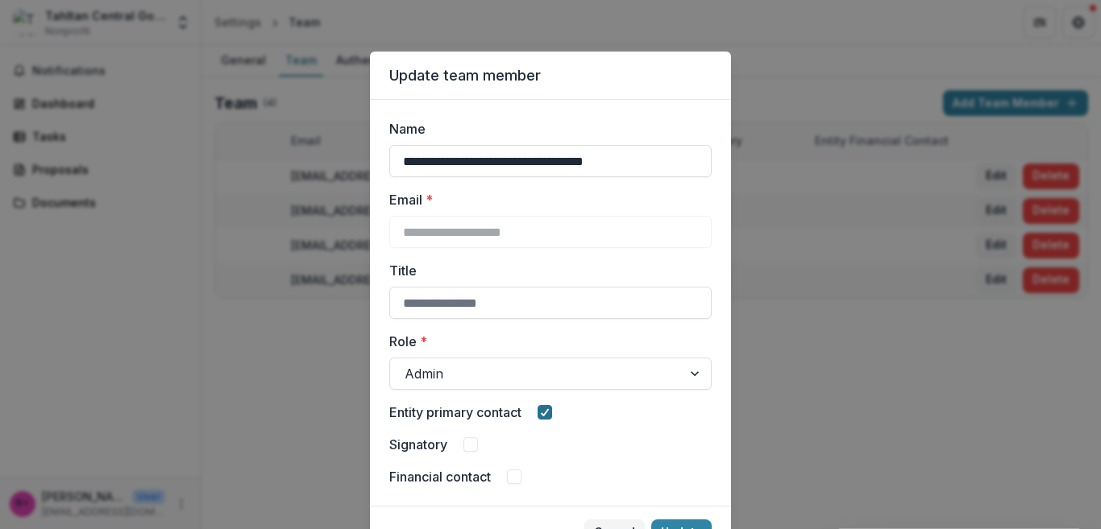
click at [538, 412] on span at bounding box center [545, 412] width 15 height 15
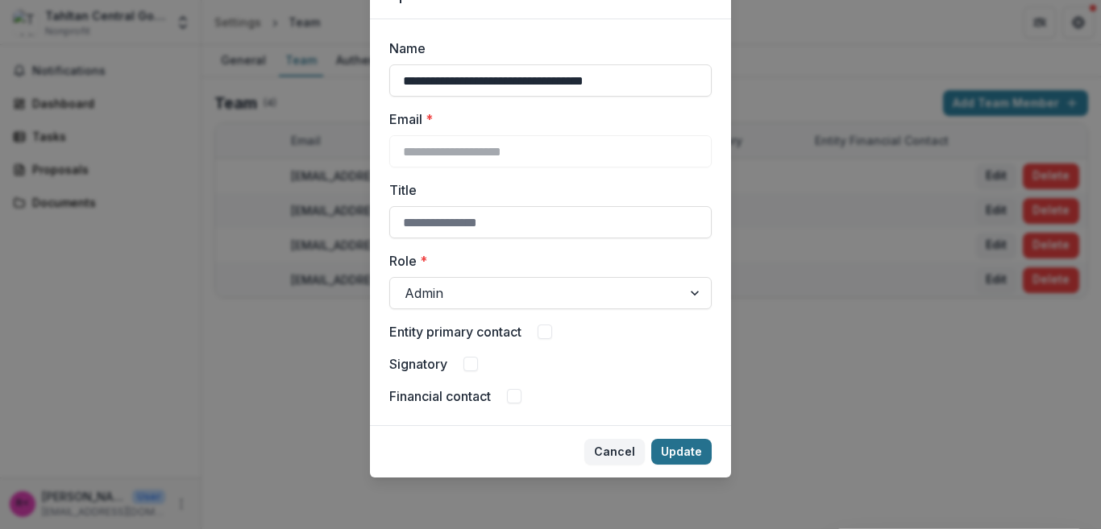
click at [659, 455] on button "Update" at bounding box center [681, 452] width 60 height 26
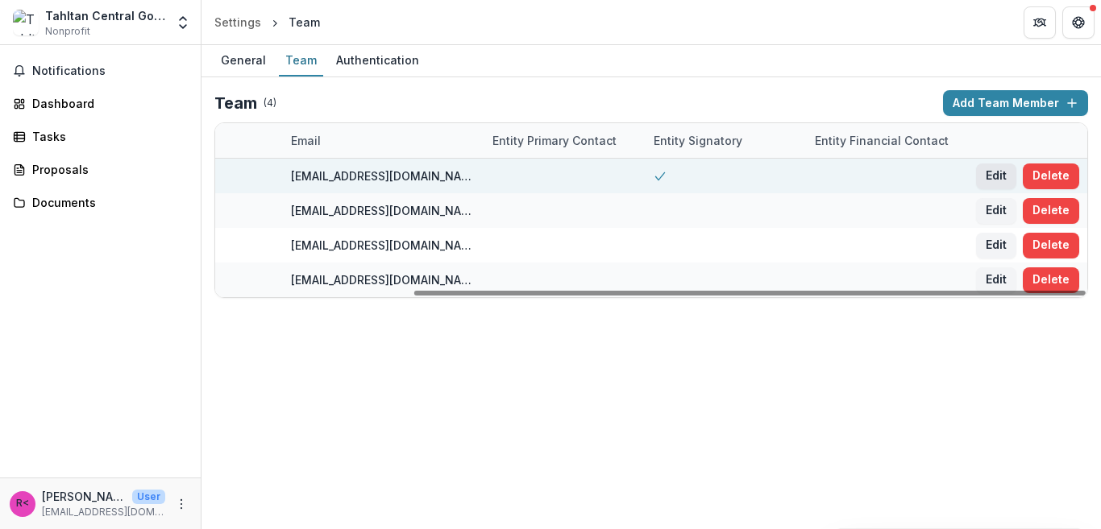
click at [994, 179] on button "Edit" at bounding box center [996, 177] width 40 height 26
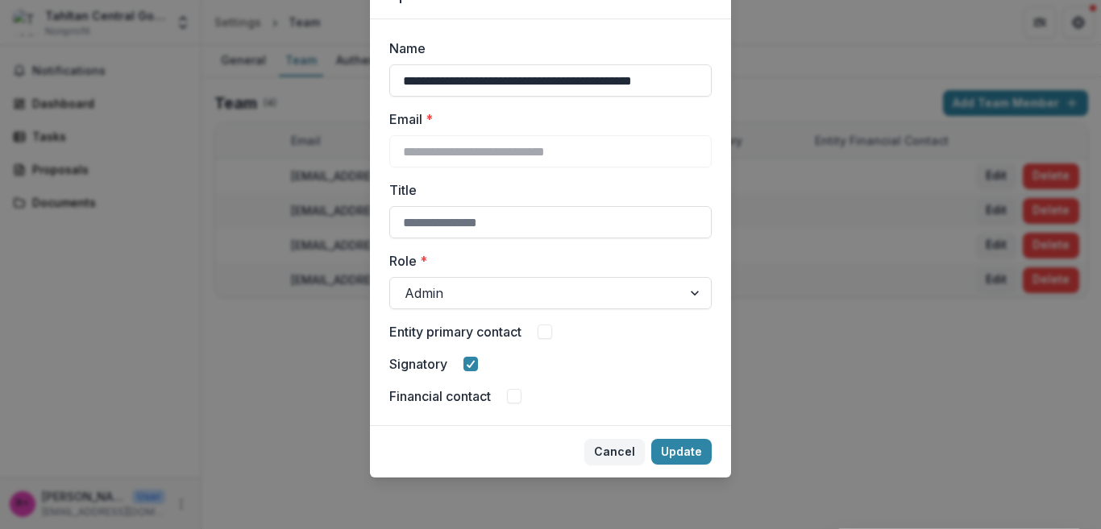
click at [832, 432] on div "**********" at bounding box center [550, 264] width 1101 height 529
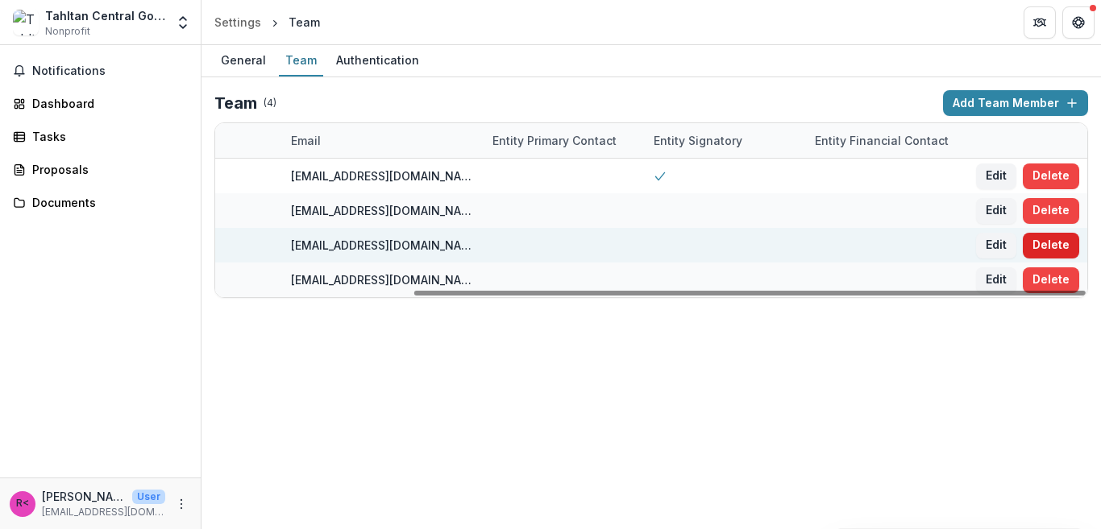
click at [1052, 246] on button "Delete" at bounding box center [1051, 246] width 56 height 26
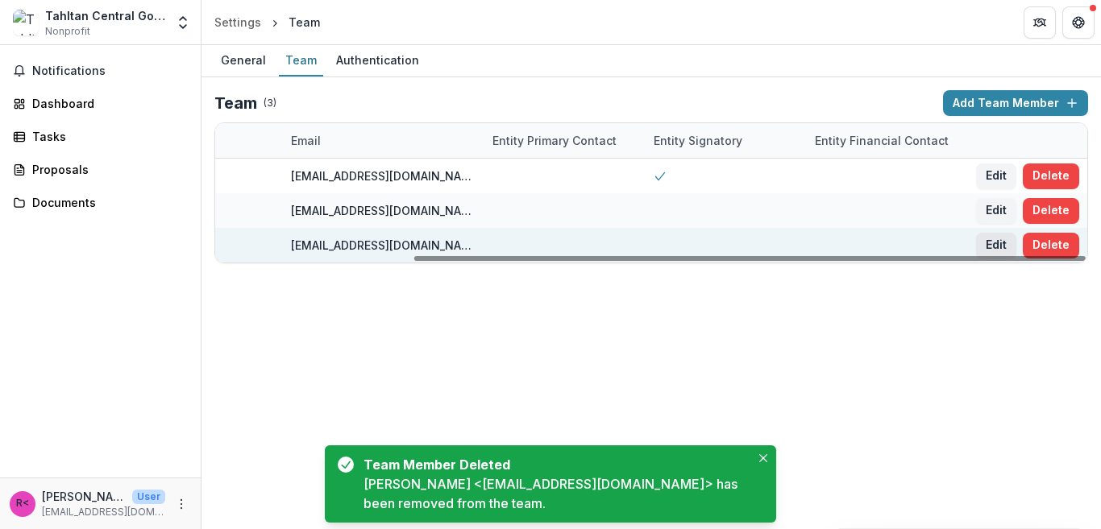
click at [992, 244] on button "Edit" at bounding box center [996, 246] width 40 height 26
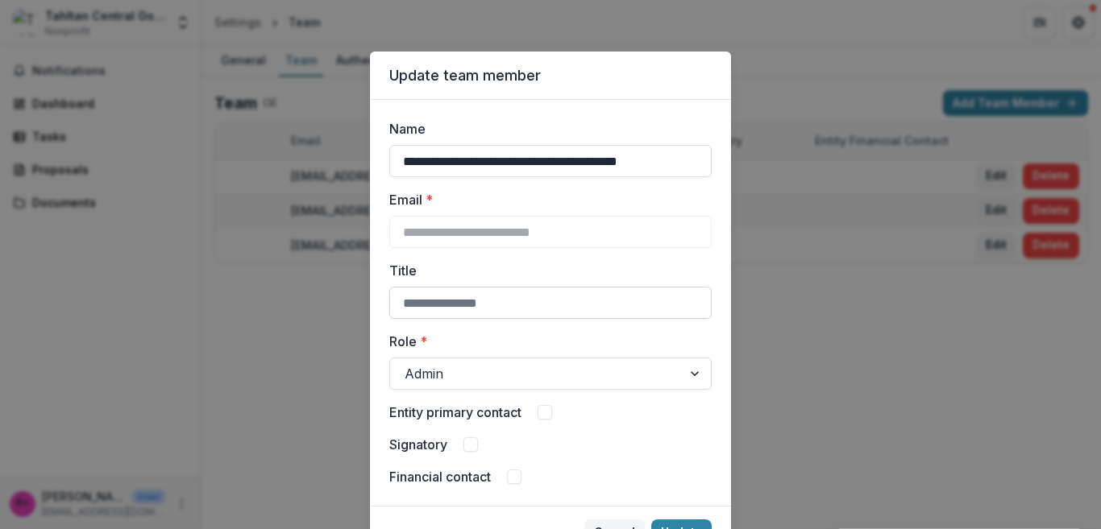
click at [553, 303] on input "Title" at bounding box center [550, 303] width 322 height 32
click at [401, 305] on input "**********" at bounding box center [550, 303] width 322 height 32
type input "**********"
click at [708, 372] on div "Admin" at bounding box center [550, 374] width 322 height 32
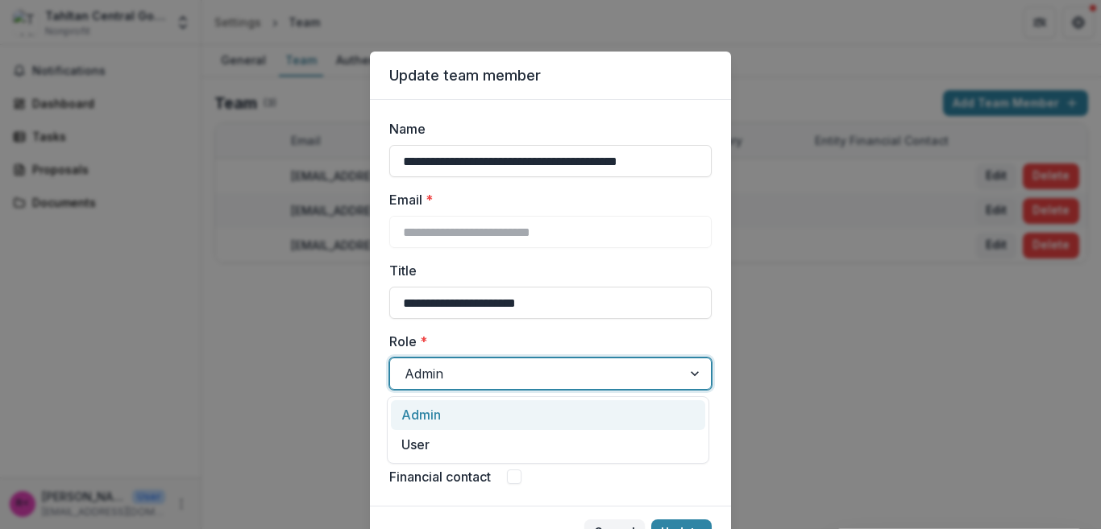
click at [783, 376] on div "**********" at bounding box center [550, 264] width 1101 height 529
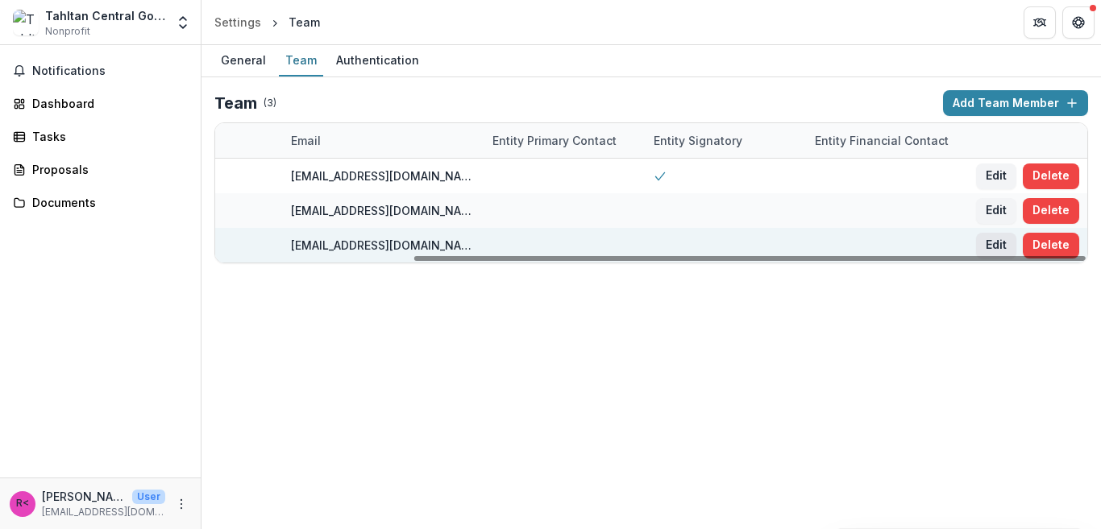
click at [996, 244] on button "Edit" at bounding box center [996, 246] width 40 height 26
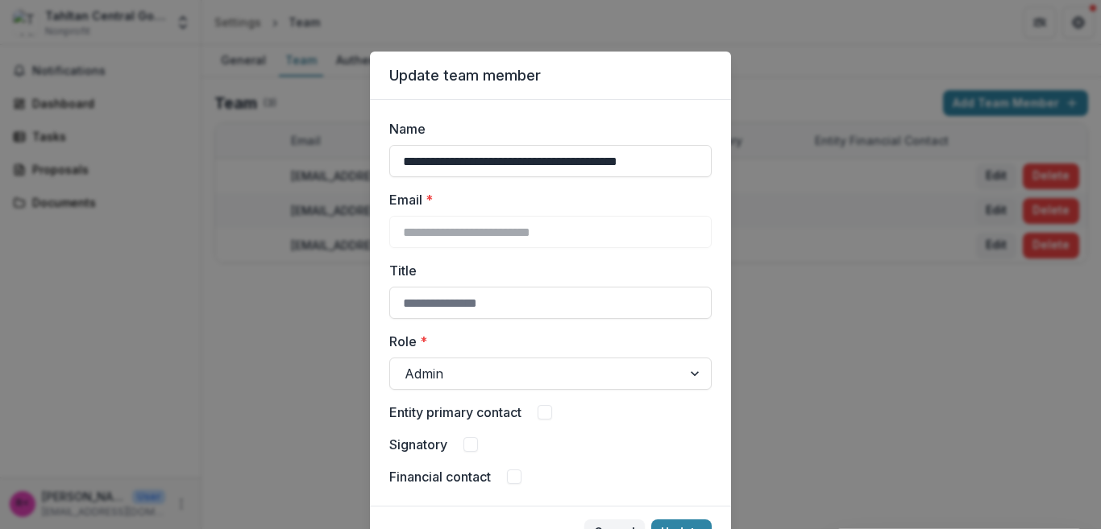
click at [546, 409] on span at bounding box center [545, 412] width 15 height 15
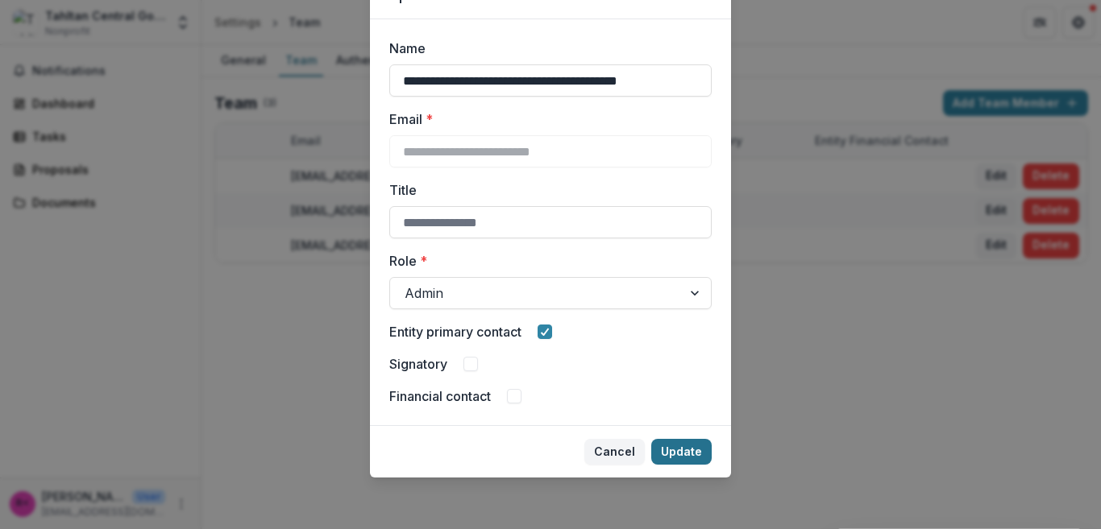
click at [686, 455] on button "Update" at bounding box center [681, 452] width 60 height 26
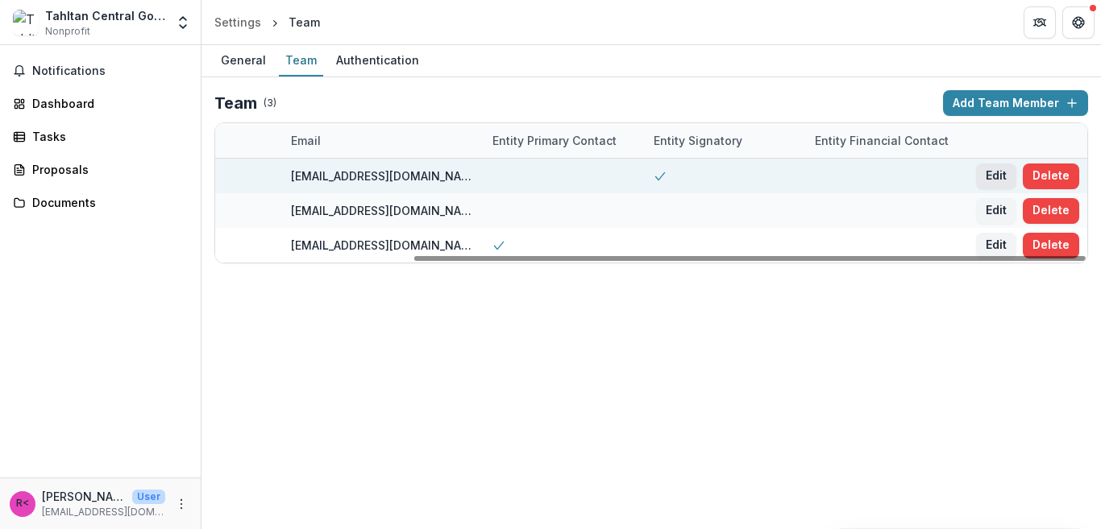
click at [992, 172] on button "Edit" at bounding box center [996, 177] width 40 height 26
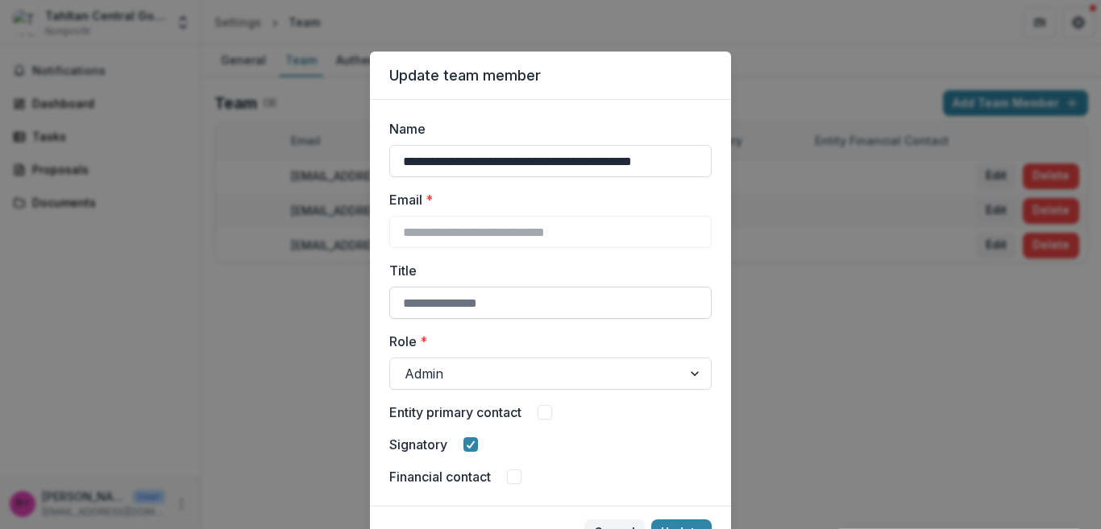
click at [525, 307] on input "Title" at bounding box center [550, 303] width 322 height 32
type input "**********"
click at [871, 332] on div "**********" at bounding box center [550, 264] width 1101 height 529
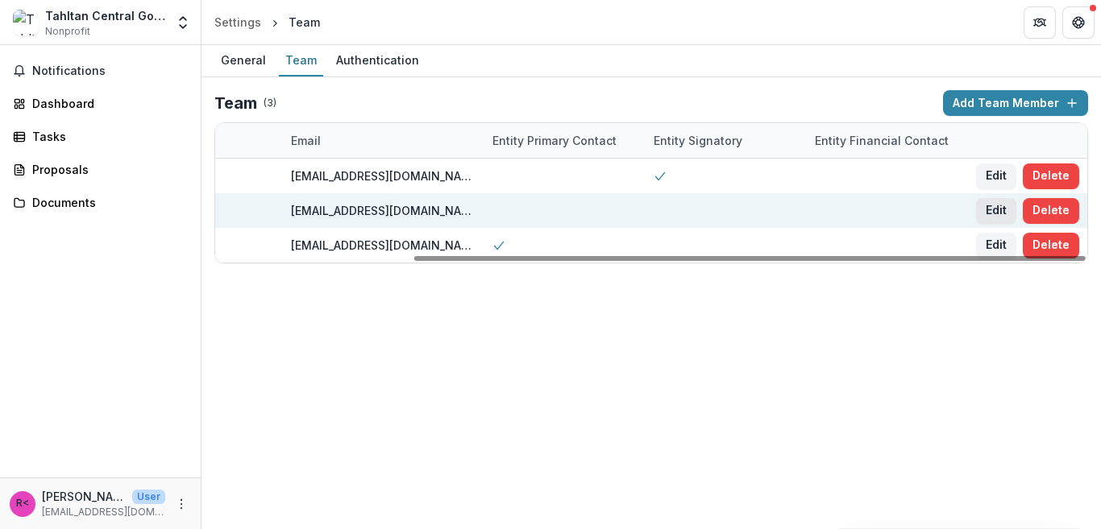
click at [1001, 208] on button "Edit" at bounding box center [996, 211] width 40 height 26
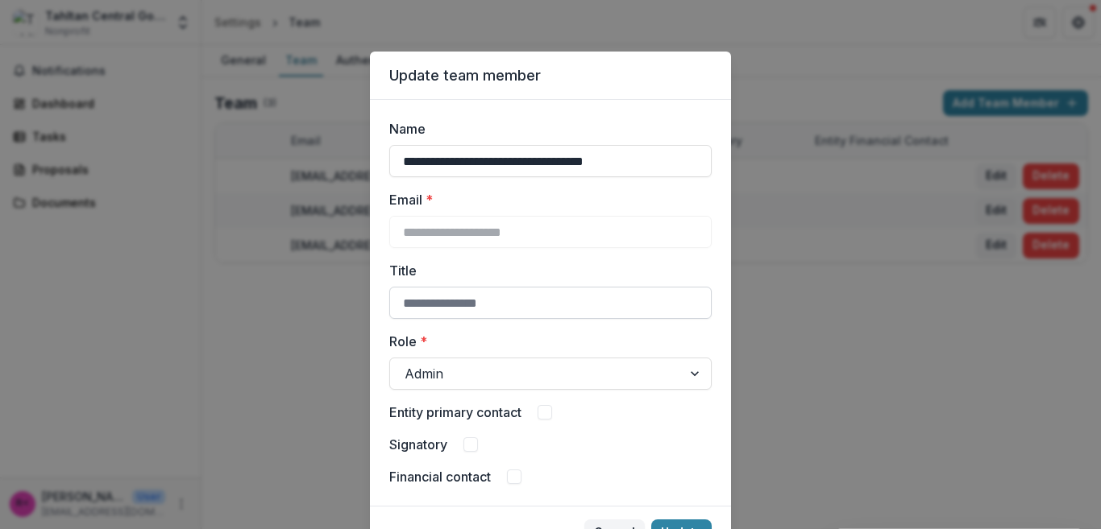
click at [540, 303] on input "Title" at bounding box center [550, 303] width 322 height 32
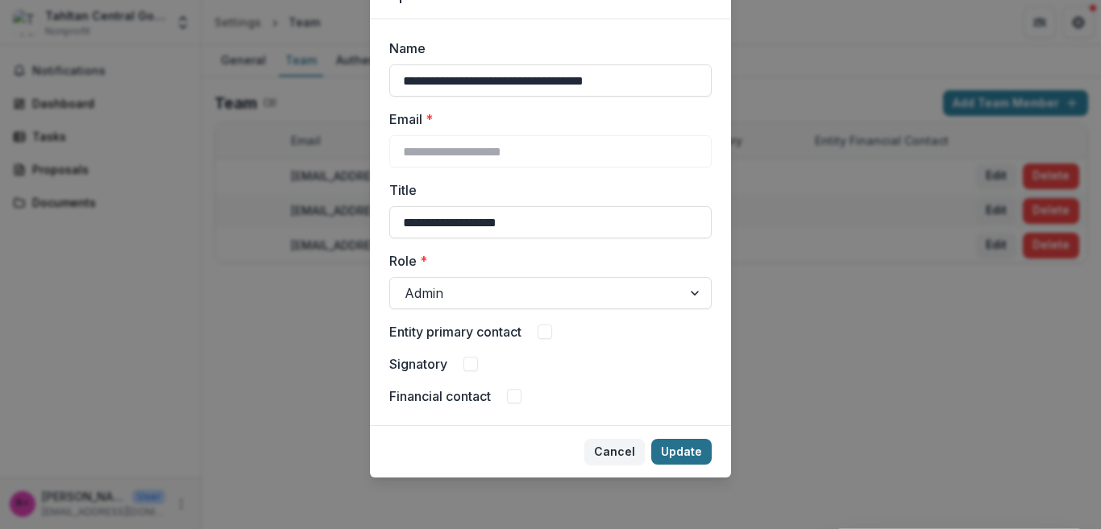
type input "**********"
click at [671, 453] on button "Update" at bounding box center [681, 452] width 60 height 26
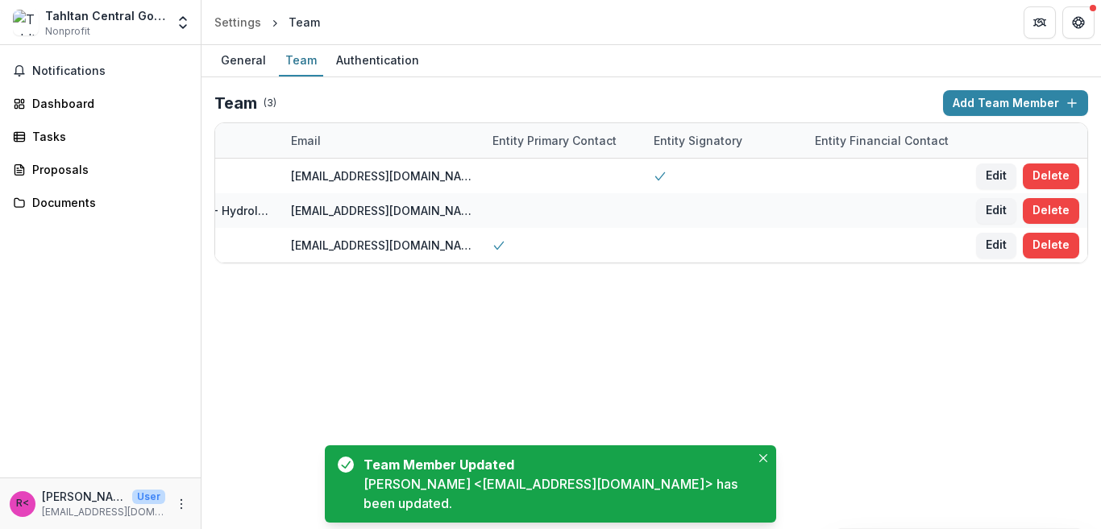
click at [478, 322] on div "General Team Authentication Team ( 3 ) Add Team Member Name Title Email Entity …" at bounding box center [650, 287] width 899 height 484
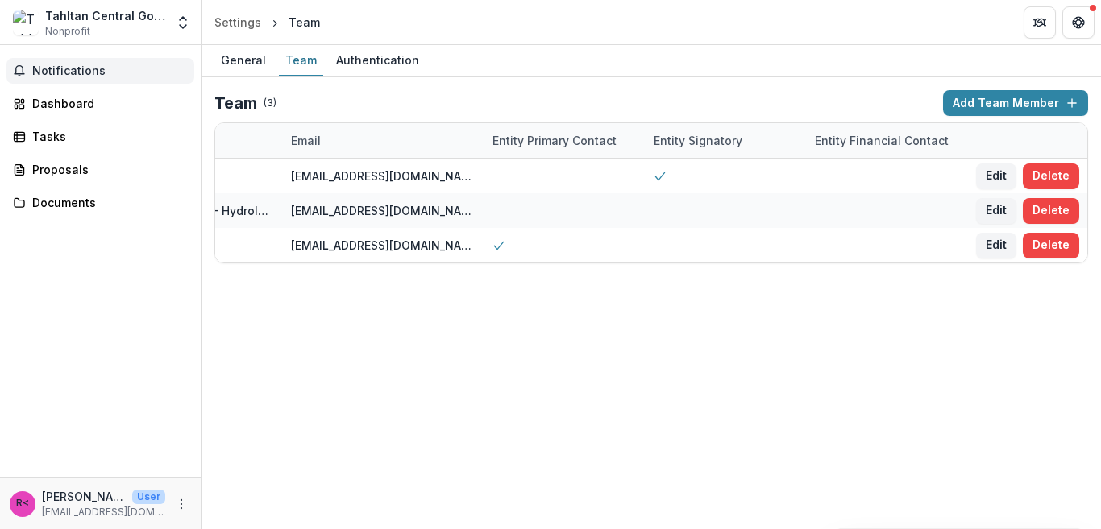
click at [106, 66] on span "Notifications" at bounding box center [110, 71] width 156 height 14
click at [76, 104] on div "Dashboard" at bounding box center [106, 103] width 149 height 17
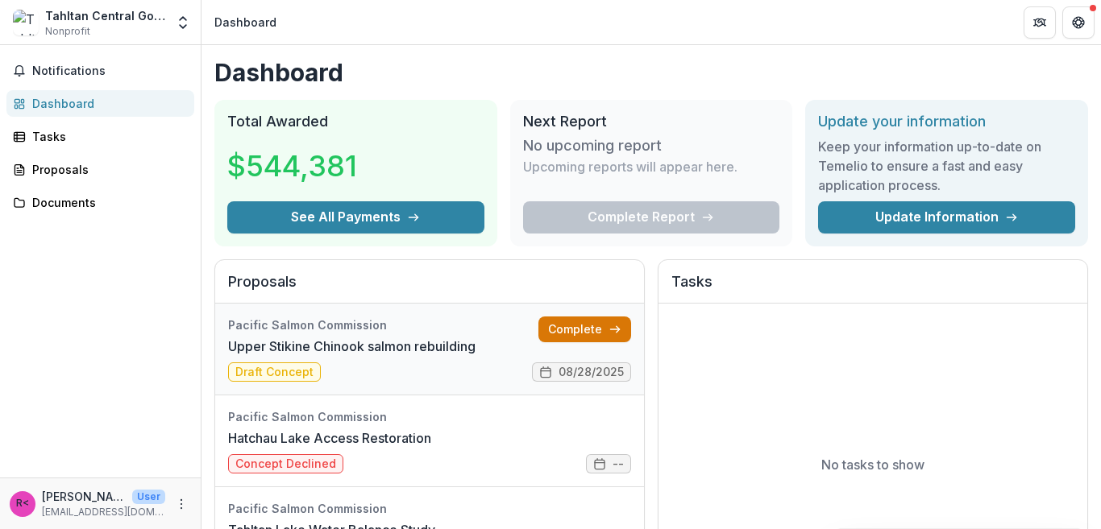
click at [608, 326] on icon at bounding box center [614, 329] width 13 height 13
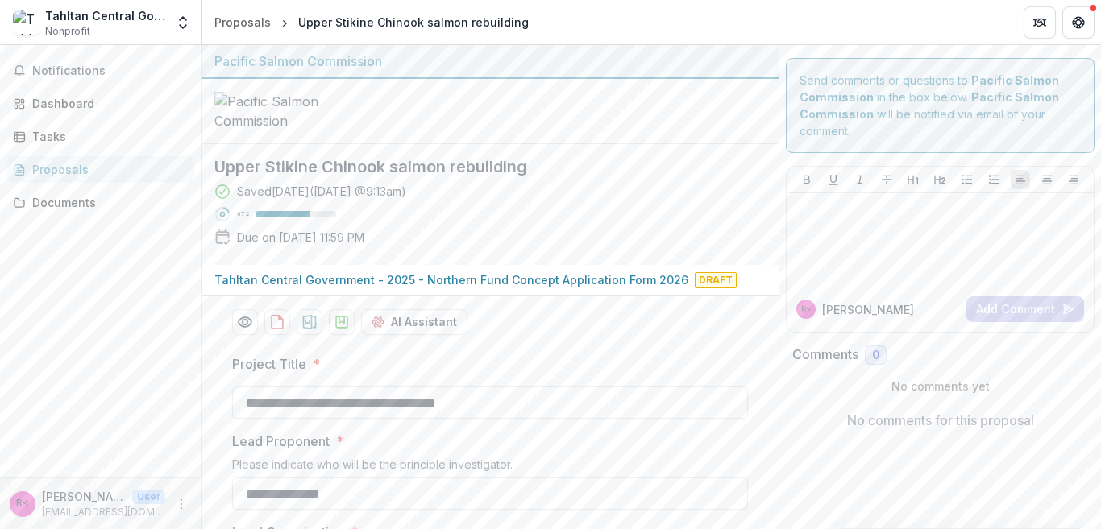
click at [69, 167] on div "Proposals" at bounding box center [106, 169] width 149 height 17
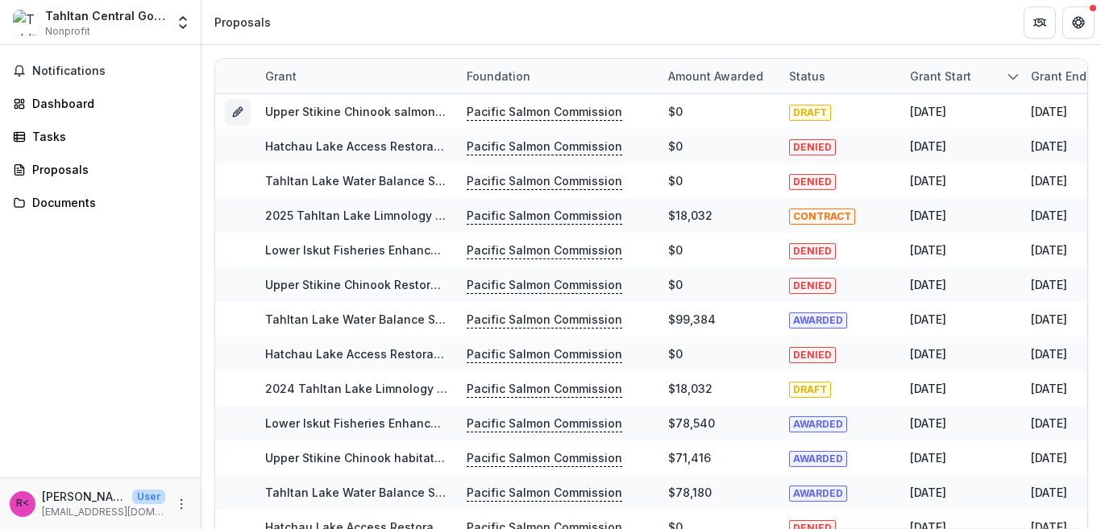
drag, startPoint x: 301, startPoint y: 112, endPoint x: 109, endPoint y: 308, distance: 274.1
click at [109, 308] on div "Notifications Dashboard Tasks Proposals Documents" at bounding box center [100, 261] width 201 height 433
click at [105, 15] on div "Tahltan Central Government" at bounding box center [105, 15] width 120 height 17
click at [23, 24] on img at bounding box center [26, 23] width 26 height 26
drag, startPoint x: 49, startPoint y: 18, endPoint x: 27, endPoint y: 23, distance: 23.3
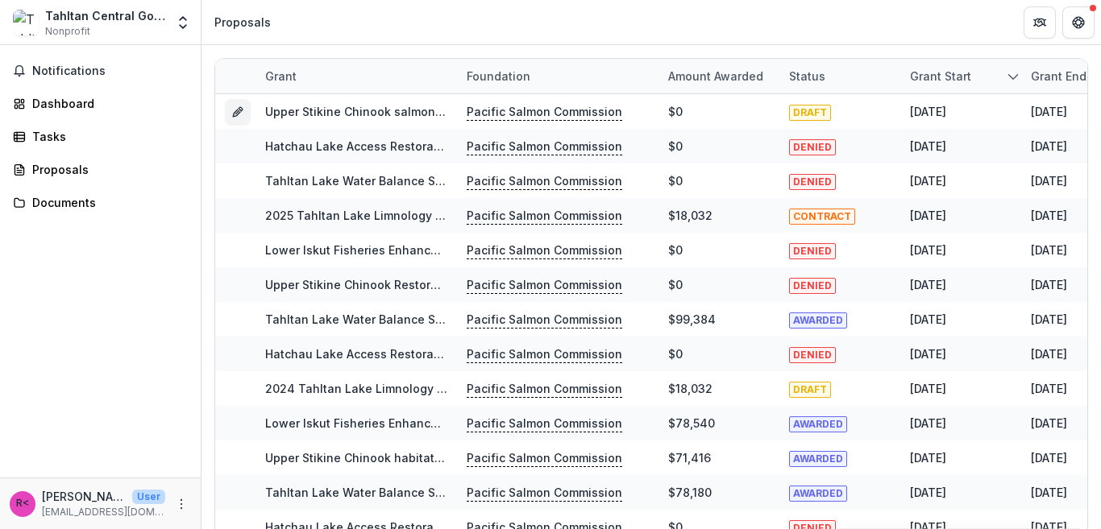
click at [27, 23] on img at bounding box center [26, 23] width 26 height 26
